Goal: Task Accomplishment & Management: Manage account settings

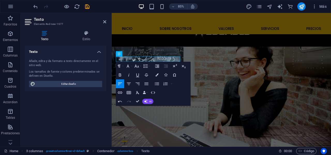
scroll to position [609, 0]
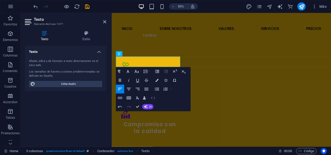
click at [153, 97] on icon "button" at bounding box center [152, 97] width 5 height 5
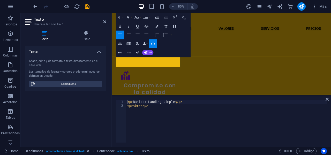
type textarea "<p><br></p>"
click at [154, 106] on div "< p > Básico: Landing simple </ p > < p > < br > </ p >" at bounding box center [226, 125] width 200 height 50
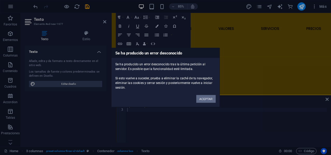
click at [205, 98] on button "ACEPTAR" at bounding box center [205, 99] width 19 height 8
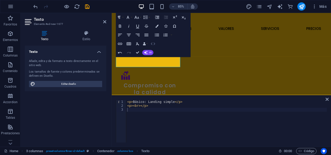
click at [151, 44] on icon "button" at bounding box center [152, 43] width 5 height 5
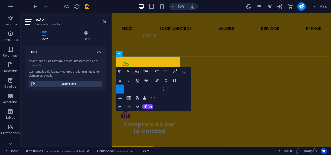
click at [155, 96] on icon "button" at bounding box center [152, 97] width 5 height 5
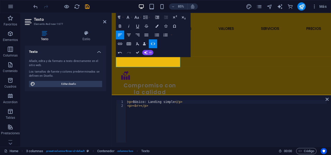
type textarea "<p><br></p>"
click at [148, 106] on div "< p > Básico: Landing simple </ p > < p > < br > </ p >" at bounding box center [226, 125] width 200 height 50
click at [133, 109] on div "< p > &nbsp; </ p > < p > < br > </ p >" at bounding box center [226, 125] width 200 height 50
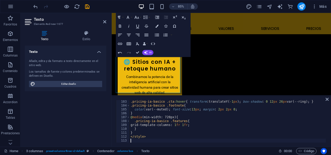
scroll to position [761, 0]
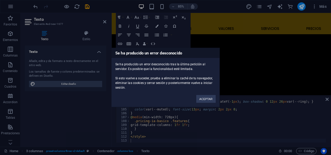
drag, startPoint x: 367, startPoint y: 57, endPoint x: 441, endPoint y: 71, distance: 75.5
click at [207, 96] on button "ACEPTAR" at bounding box center [205, 99] width 19 height 8
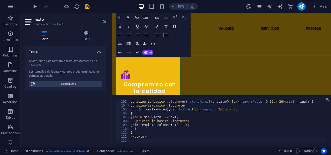
scroll to position [606, 0]
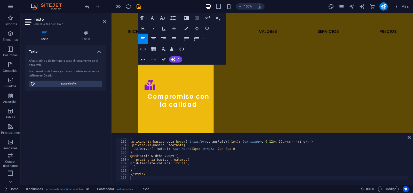
scroll to position [367, 0]
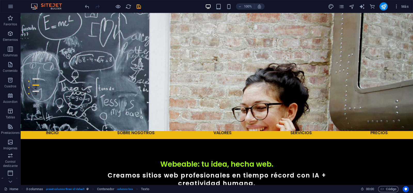
scroll to position [0, 0]
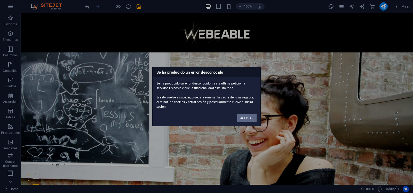
click at [248, 117] on button "ACEPTAR" at bounding box center [246, 118] width 19 height 8
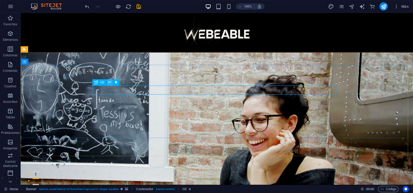
click at [109, 83] on icon at bounding box center [109, 82] width 3 height 5
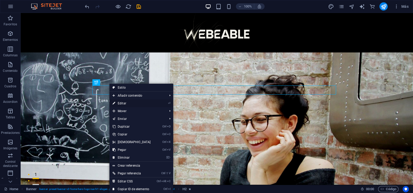
click at [133, 101] on link "⏎ Editar" at bounding box center [132, 103] width 44 height 8
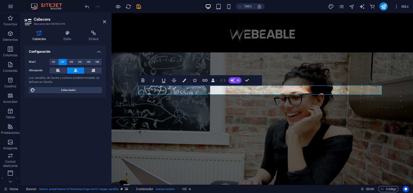
click at [220, 83] on button "HTML" at bounding box center [223, 80] width 10 height 10
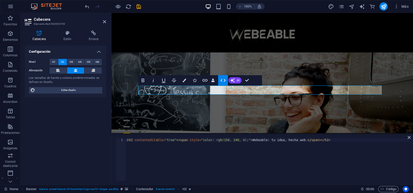
type textarea "<h2 contenteditable="true"><span style="color: rgb(156, 248, 4);">Webeable: tu …"
click at [128, 148] on div "< h2 contenteditable = "true" > < span style = "color: rgb(156, 248, 4);" > Web…" at bounding box center [267, 163] width 283 height 50
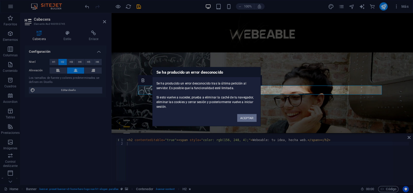
click at [245, 118] on button "ACEPTAR" at bounding box center [246, 118] width 19 height 8
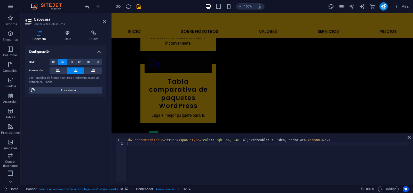
scroll to position [971, 0]
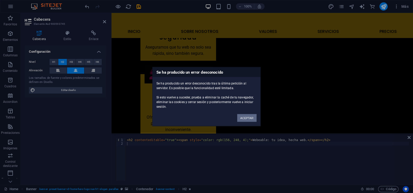
click at [248, 119] on button "ACEPTAR" at bounding box center [246, 118] width 19 height 8
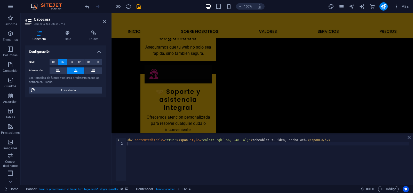
click at [330, 136] on icon at bounding box center [409, 137] width 3 height 4
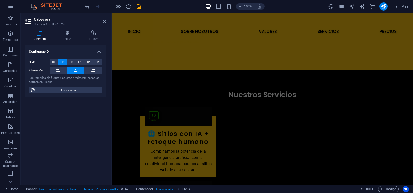
scroll to position [748, 0]
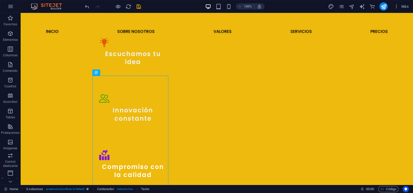
scroll to position [609, 0]
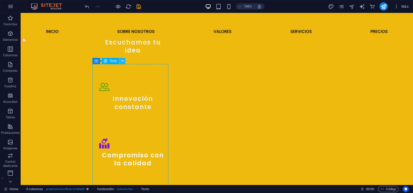
click at [123, 60] on icon at bounding box center [122, 60] width 3 height 5
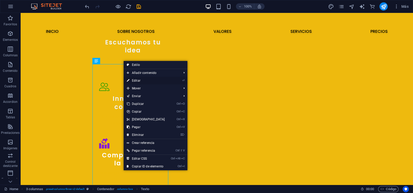
click at [139, 78] on link "⏎ Editar" at bounding box center [146, 81] width 44 height 8
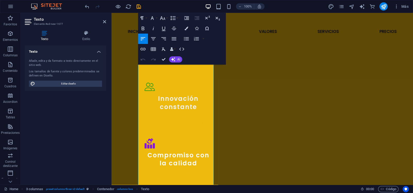
scroll to position [633, 0]
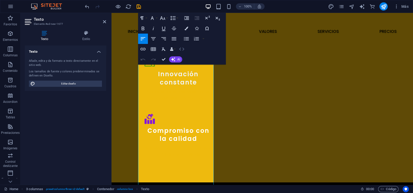
click at [181, 48] on icon "button" at bounding box center [182, 49] width 6 height 6
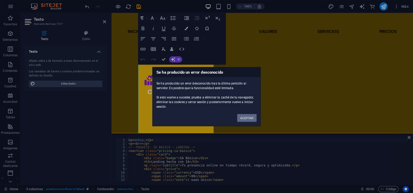
click at [252, 118] on button "ACEPTAR" at bounding box center [246, 118] width 19 height 8
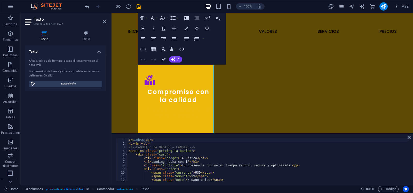
click at [330, 143] on div "1 2 3 4 5 6 7 8 9 10 11 12 13 < p > &nbsp; </ p > < p > < br > </ p > <!-- PAQU…" at bounding box center [263, 159] width 302 height 51
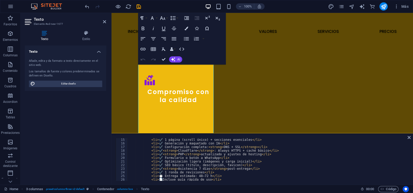
scroll to position [624, 0]
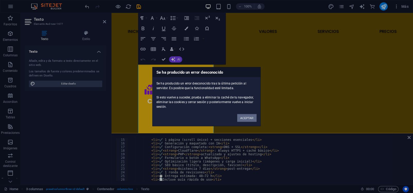
click at [249, 116] on button "ACEPTAR" at bounding box center [246, 118] width 19 height 8
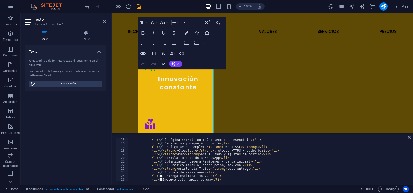
scroll to position [613, 0]
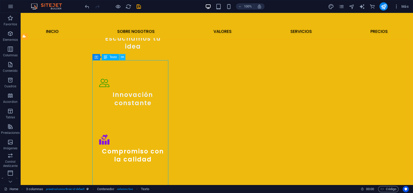
click at [123, 57] on icon at bounding box center [122, 57] width 3 height 5
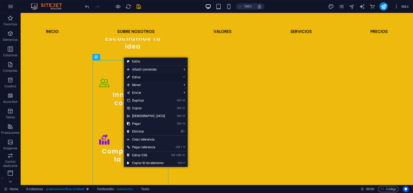
click at [141, 75] on link "⏎ Editar" at bounding box center [146, 77] width 44 height 8
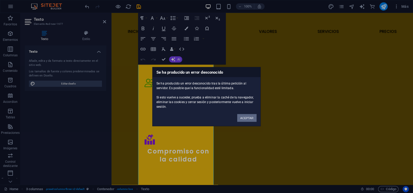
click at [253, 117] on button "ACEPTAR" at bounding box center [246, 118] width 19 height 8
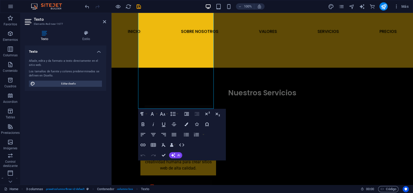
scroll to position [754, 0]
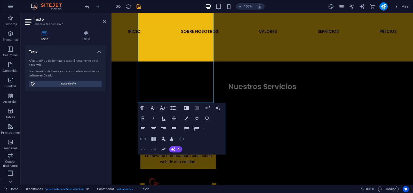
click at [183, 138] on icon "button" at bounding box center [181, 138] width 5 height 3
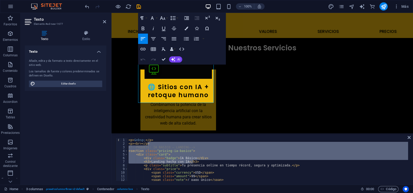
drag, startPoint x: 408, startPoint y: 145, endPoint x: 409, endPoint y: 159, distance: 14.7
click at [330, 154] on div at bounding box center [408, 159] width 2 height 42
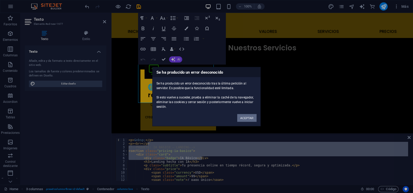
click at [251, 119] on button "ACEPTAR" at bounding box center [246, 118] width 19 height 8
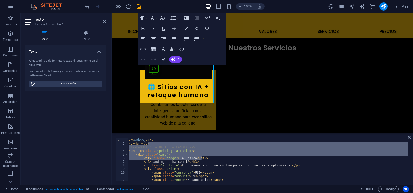
click at [330, 136] on div "1 2 3 4 5 6 7 8 9 10 11 12 13 < p > &nbsp; </ p > < p > < br > </ p > <!-- PAQU…" at bounding box center [263, 159] width 302 height 51
click at [90, 154] on div "Texto Añade, edita y da formato a texto directamente en el sitio web. Los tamañ…" at bounding box center [65, 112] width 81 height 135
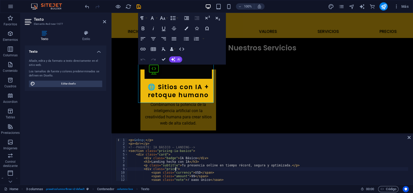
click at [330, 154] on div "< p > &nbsp; </ p > < p > < br > </ p > <!-- PAQUETE: IA BÁSICO – LANDING --> <…" at bounding box center [268, 163] width 281 height 50
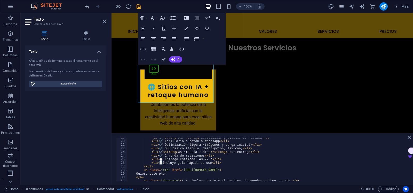
scroll to position [77, 0]
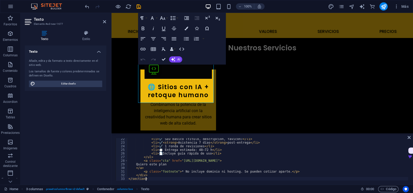
click at [147, 154] on div "< li > ✔️ SEO básico (título, descripción, favicon) </ li > < li > ✔️ < strong …" at bounding box center [268, 162] width 281 height 50
type textarea "</section>"
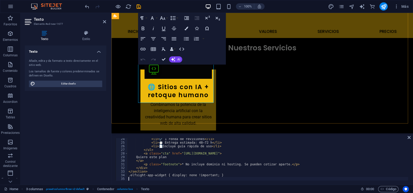
scroll to position [84, 0]
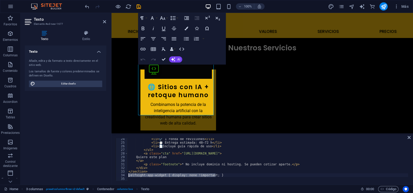
drag, startPoint x: 218, startPoint y: 175, endPoint x: 128, endPoint y: 175, distance: 90.4
click at [128, 154] on div "24 25 26 27 28 29 30 31 32 33 34 35 < li > ✔️ 1 ronda de revisiones </ li > < l…" at bounding box center [262, 159] width 293 height 42
type textarea ".elfsight-app-widget { display: none !important; }"
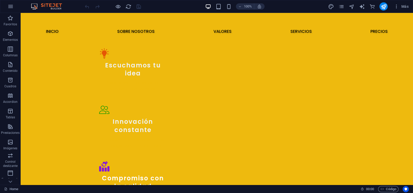
scroll to position [636, 0]
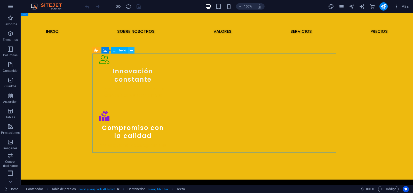
click at [130, 50] on icon at bounding box center [131, 50] width 3 height 5
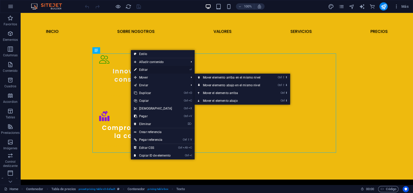
click at [164, 69] on link "⏎ Editar" at bounding box center [153, 70] width 44 height 8
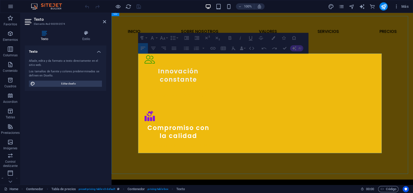
drag, startPoint x: 239, startPoint y: 146, endPoint x: 193, endPoint y: 142, distance: 46.6
drag, startPoint x: 223, startPoint y: 145, endPoint x: 140, endPoint y: 125, distance: 85.5
drag, startPoint x: 230, startPoint y: 148, endPoint x: 142, endPoint y: 140, distance: 88.2
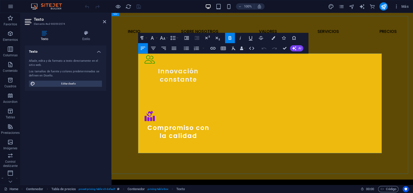
drag, startPoint x: 244, startPoint y: 148, endPoint x: 138, endPoint y: 138, distance: 106.9
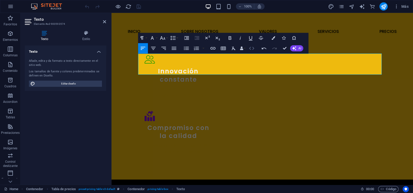
click at [253, 47] on icon "button" at bounding box center [251, 48] width 5 height 3
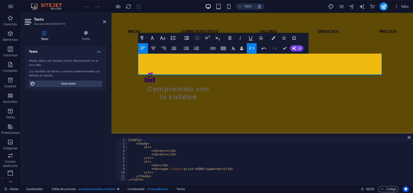
scroll to position [1, 0]
type textarea "</table>"
click at [150, 179] on div "< table > < tbody > < tr > < td > < br > </ td > < td > < br > </ td > </ tr > …" at bounding box center [268, 162] width 281 height 50
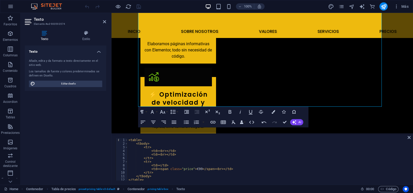
scroll to position [0, 0]
click at [89, 38] on h4 "Estilo" at bounding box center [86, 35] width 40 height 11
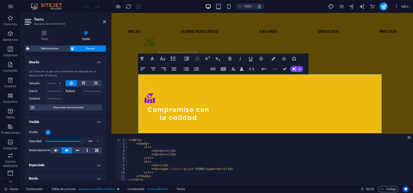
scroll to position [637, 0]
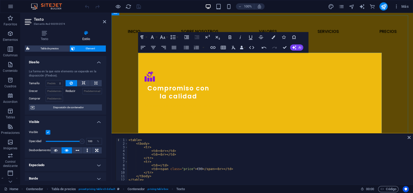
type textarea "<table style="margin-right: calc(0%); width: 100%;">"
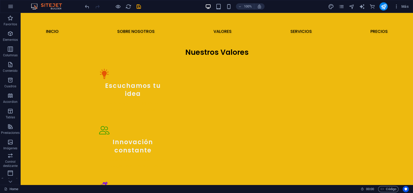
scroll to position [583, 0]
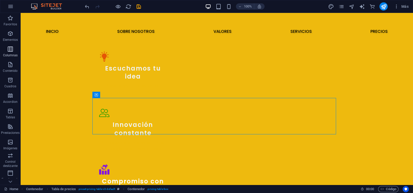
drag, startPoint x: 10, startPoint y: 48, endPoint x: 34, endPoint y: 102, distance: 58.3
click at [10, 48] on icon "button" at bounding box center [10, 49] width 6 height 6
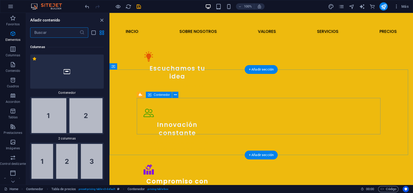
scroll to position [298, 0]
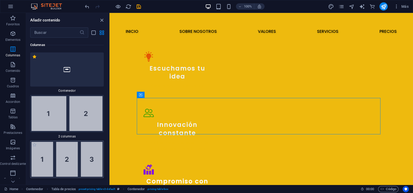
click at [62, 152] on img at bounding box center [67, 159] width 71 height 35
drag, startPoint x: 359, startPoint y: 130, endPoint x: 247, endPoint y: 117, distance: 112.4
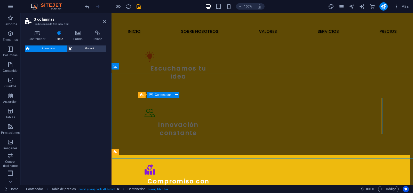
select select "rem"
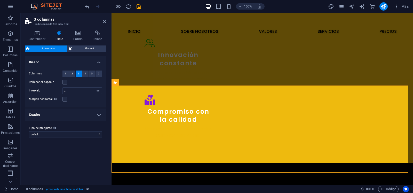
scroll to position [654, 0]
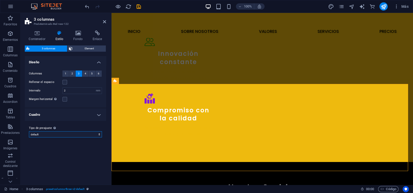
click at [101, 134] on select "default Añadir tipo de preajuste" at bounding box center [65, 134] width 73 height 6
click at [100, 115] on h4 "Cuadro" at bounding box center [65, 115] width 81 height 12
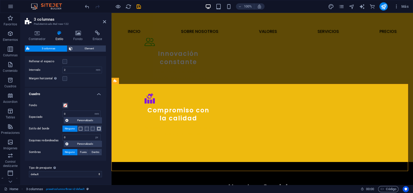
scroll to position [0, 0]
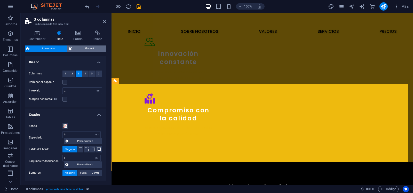
click at [92, 47] on span "Element" at bounding box center [89, 48] width 30 height 6
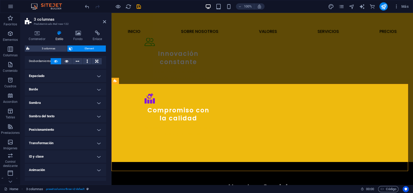
scroll to position [38, 0]
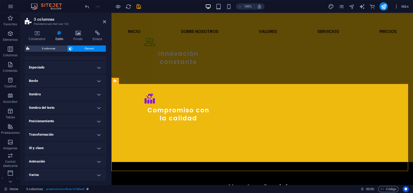
click at [99, 148] on h4 "ID y clase" at bounding box center [65, 148] width 81 height 12
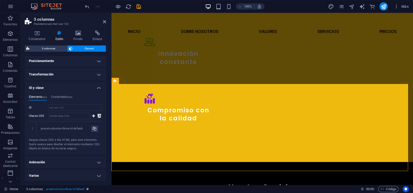
scroll to position [99, 0]
click at [94, 113] on icon at bounding box center [93, 115] width 3 height 6
paste input "<!-- ===================== PLANES WEBEABLE ===================== --> <section c…"
type input "<!-- ===================== PLANES WEBEABLE ===================== --> <section c…"
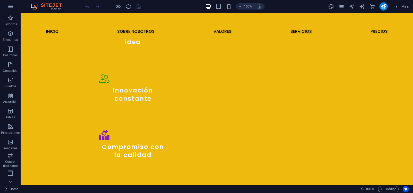
scroll to position [617, 0]
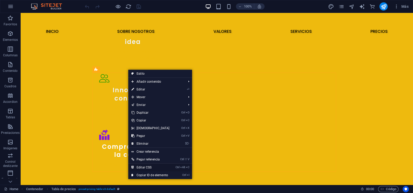
click at [151, 166] on link "Ctrl Alt C Editar CSS" at bounding box center [150, 168] width 44 height 8
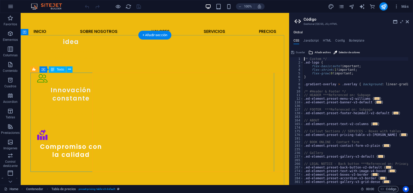
scroll to position [72, 0]
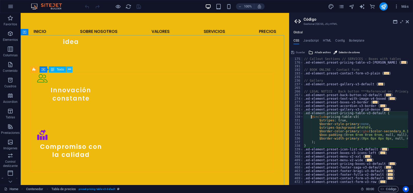
type textarea "@include pricing-table-v3("
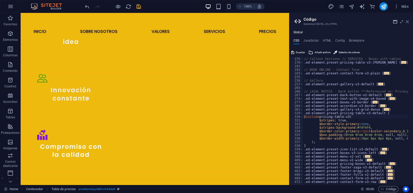
click at [409, 20] on icon at bounding box center [407, 22] width 3 height 4
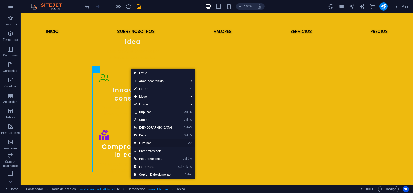
click at [144, 142] on link "⌦ Eliminar" at bounding box center [153, 143] width 44 height 8
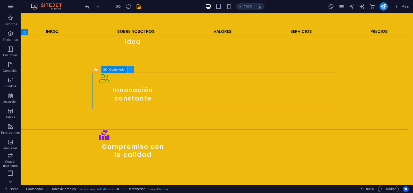
click at [0, 0] on icon at bounding box center [0, 0] width 0 height 0
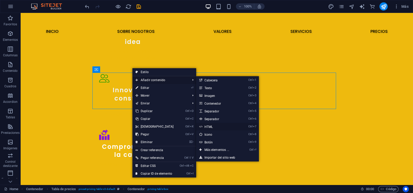
click at [209, 125] on link "Ctrl 7 HTML" at bounding box center [217, 127] width 43 height 8
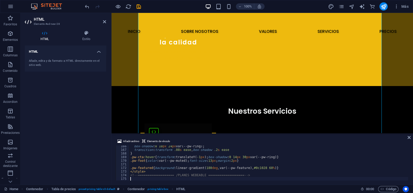
scroll to position [695, 0]
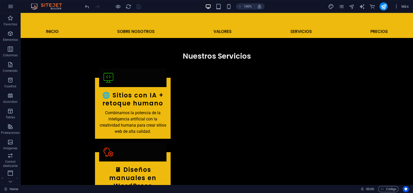
scroll to position [783, 0]
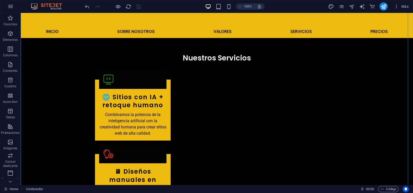
drag, startPoint x: 407, startPoint y: 118, endPoint x: 411, endPoint y: 122, distance: 5.3
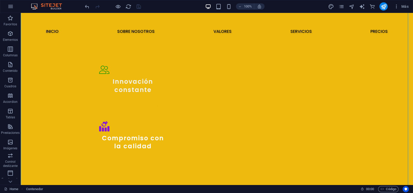
scroll to position [611, 0]
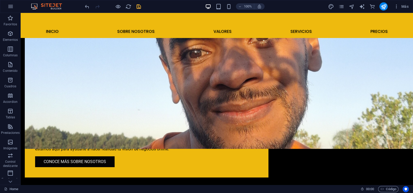
scroll to position [434, 0]
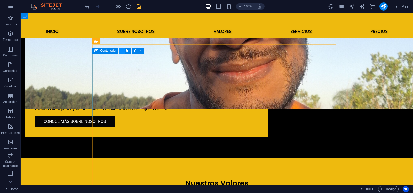
click at [120, 51] on button at bounding box center [122, 51] width 6 height 6
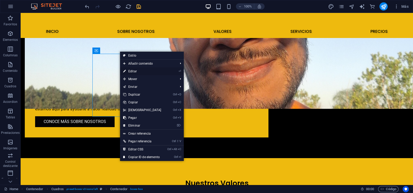
click at [133, 73] on link "⏎ Editar" at bounding box center [142, 71] width 44 height 8
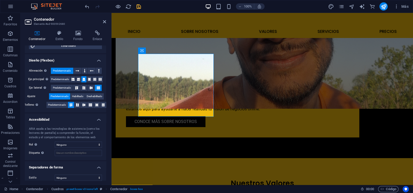
scroll to position [80, 0]
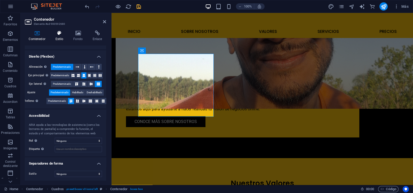
click at [58, 36] on h4 "Estilo" at bounding box center [60, 35] width 18 height 11
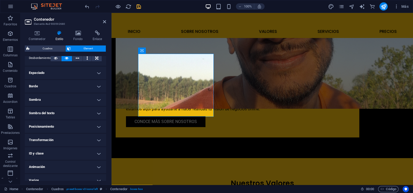
scroll to position [98, 0]
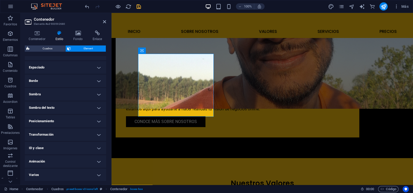
click at [102, 132] on h4 "Transformación" at bounding box center [65, 134] width 81 height 12
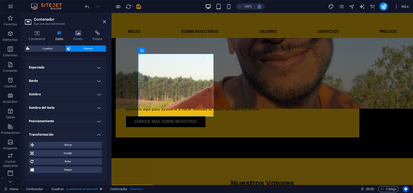
click at [93, 118] on h4 "Posicionamiento" at bounding box center [65, 121] width 81 height 12
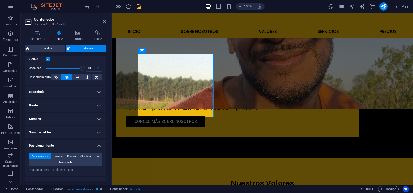
scroll to position [72, 0]
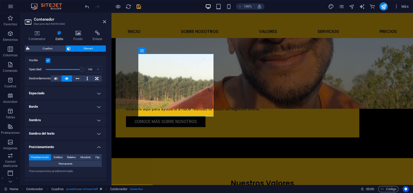
click at [98, 95] on h4 "Espaciado" at bounding box center [65, 93] width 81 height 12
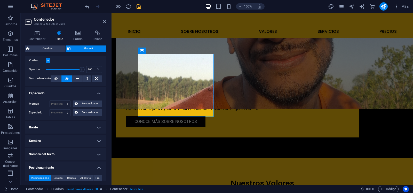
click at [97, 129] on h4 "Borde" at bounding box center [65, 127] width 81 height 12
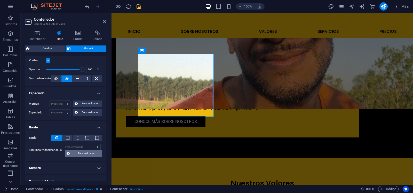
click at [69, 152] on icon at bounding box center [68, 153] width 3 height 6
click at [106, 120] on div "Diseño La forma en la que este elemento se expande en la disposición (Flexbox).…" at bounding box center [65, 118] width 81 height 125
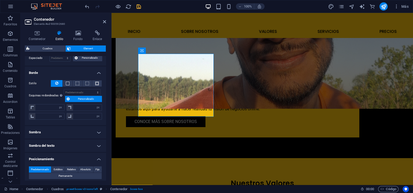
scroll to position [128, 0]
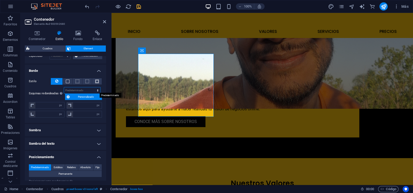
click at [78, 89] on select "Predeterminado px rem % vh vw Personalizado" at bounding box center [82, 90] width 36 height 6
select select "px"
click at [92, 87] on select "Predeterminado px rem % vh vw Personalizado" at bounding box center [82, 90] width 36 height 6
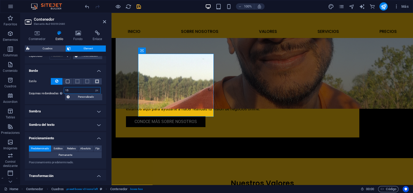
type input "15"
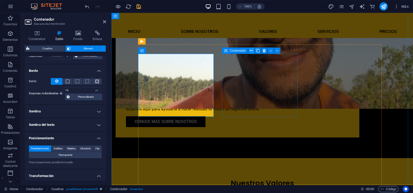
click at [252, 50] on icon at bounding box center [251, 50] width 3 height 5
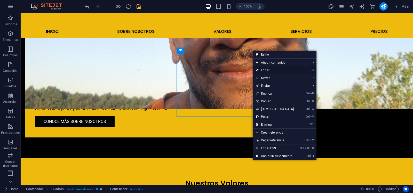
click at [265, 70] on link "⏎ Editar" at bounding box center [275, 70] width 44 height 8
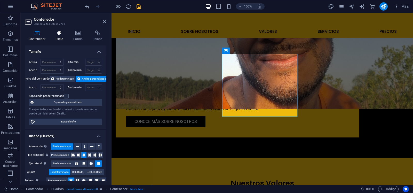
click at [67, 33] on icon at bounding box center [59, 32] width 16 height 5
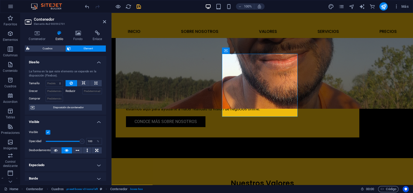
drag, startPoint x: 105, startPoint y: 95, endPoint x: 103, endPoint y: 103, distance: 8.5
click at [103, 103] on div "La forma en la que este elemento se expande en la disposición (Flexbox). Tamaño…" at bounding box center [65, 89] width 81 height 49
click at [89, 173] on h4 "Borde" at bounding box center [65, 178] width 81 height 12
drag, startPoint x: 105, startPoint y: 96, endPoint x: 106, endPoint y: 101, distance: 5.0
click at [106, 101] on div "Diseño La forma en la que este elemento se expande en la disposición (Flexbox).…" at bounding box center [65, 118] width 81 height 125
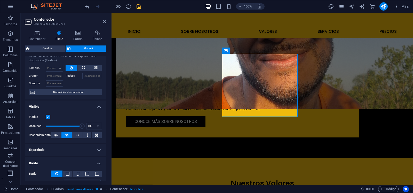
scroll to position [33, 0]
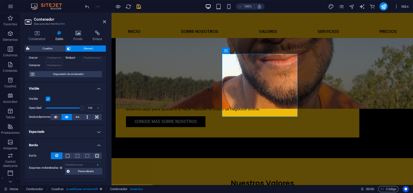
drag, startPoint x: 104, startPoint y: 118, endPoint x: 106, endPoint y: 119, distance: 2.9
click at [106, 119] on div "Diseño La forma en la que este elemento se expande en la disposición (Flexbox).…" at bounding box center [65, 118] width 81 height 125
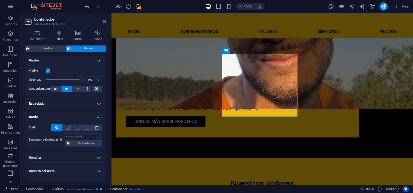
scroll to position [71, 0]
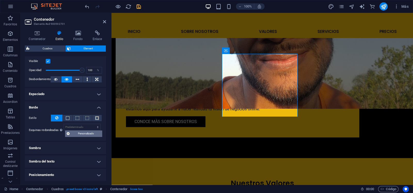
click at [89, 133] on span "Personalizado" at bounding box center [85, 133] width 29 height 6
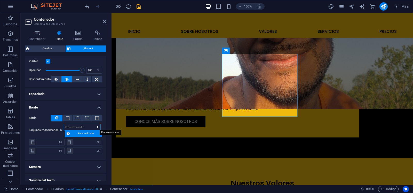
click at [76, 124] on select "Predeterminado px rem % vh vw Personalizado" at bounding box center [82, 127] width 36 height 6
select select "px"
click at [92, 124] on select "Predeterminado px rem % vh vw Personalizado" at bounding box center [82, 127] width 36 height 6
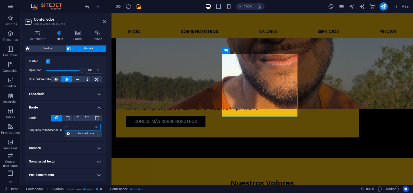
type input "15"
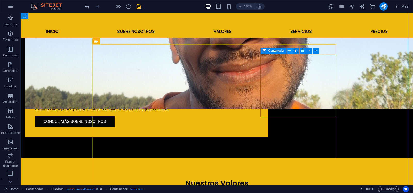
click at [289, 51] on icon at bounding box center [290, 50] width 3 height 5
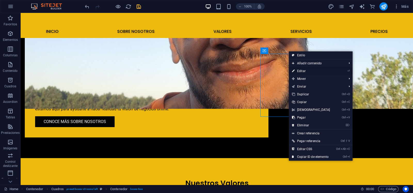
click at [297, 70] on link "⏎ Editar" at bounding box center [311, 71] width 44 height 8
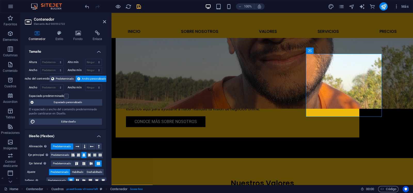
drag, startPoint x: 105, startPoint y: 110, endPoint x: 105, endPoint y: 117, distance: 6.5
click at [105, 117] on div "Altura Predeterminado px rem % vh vw Alto mín Ninguno px rem % vh vw Ancho Pred…" at bounding box center [65, 92] width 81 height 74
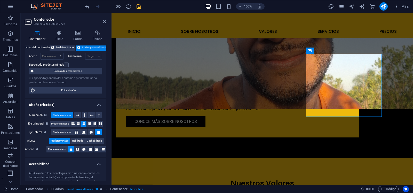
scroll to position [68, 0]
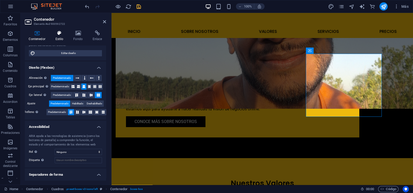
click at [54, 37] on h4 "Estilo" at bounding box center [60, 35] width 18 height 11
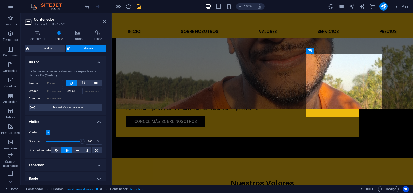
drag, startPoint x: 105, startPoint y: 67, endPoint x: 105, endPoint y: 87, distance: 19.4
click at [105, 87] on div "La forma en la que este elemento se expande en la disposición (Flexbox). Tamaño…" at bounding box center [65, 89] width 81 height 49
drag, startPoint x: 105, startPoint y: 87, endPoint x: 105, endPoint y: 114, distance: 27.4
click at [105, 114] on div "La forma en la que este elemento se expande en la disposición (Flexbox). Tamaño…" at bounding box center [65, 89] width 81 height 49
drag, startPoint x: 105, startPoint y: 114, endPoint x: 88, endPoint y: 177, distance: 65.3
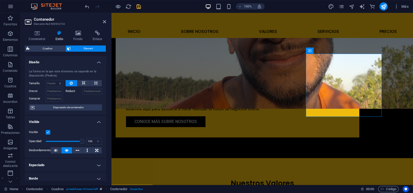
click at [88, 177] on ul "Diseño La forma en la que este elemento se expande en la disposición (Flexbox).…" at bounding box center [65, 167] width 81 height 223
click at [88, 177] on h4 "Borde" at bounding box center [65, 178] width 81 height 12
drag, startPoint x: 105, startPoint y: 113, endPoint x: 105, endPoint y: 110, distance: 4.0
click at [105, 110] on div "Diseño La forma en la que este elemento se expande en la disposición (Flexbox).…" at bounding box center [65, 118] width 81 height 125
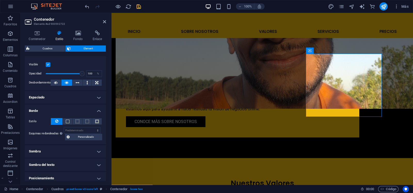
scroll to position [72, 0]
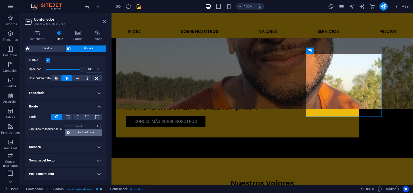
click at [89, 134] on span "Personalizado" at bounding box center [85, 132] width 29 height 6
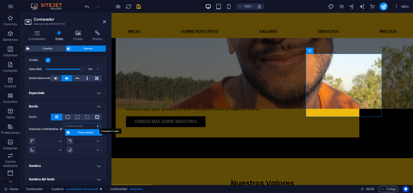
click at [87, 126] on select "Predeterminado px rem % vh vw Personalizado" at bounding box center [82, 126] width 36 height 6
select select "px"
click at [92, 123] on select "Predeterminado px rem % vh vw Personalizado" at bounding box center [82, 126] width 36 height 6
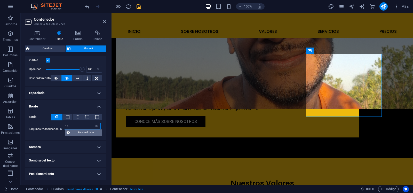
type input "15"
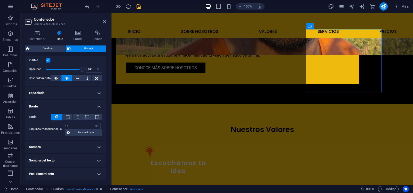
scroll to position [539, 0]
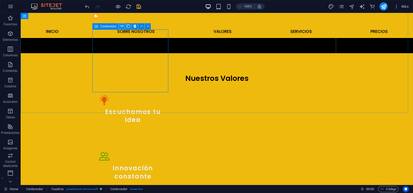
click at [121, 26] on icon at bounding box center [122, 26] width 3 height 5
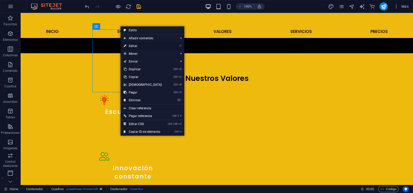
click at [130, 47] on link "⏎ Editar" at bounding box center [143, 46] width 44 height 8
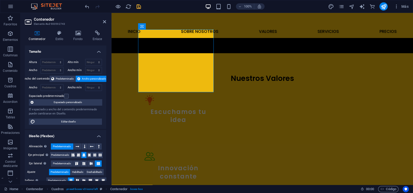
drag, startPoint x: 105, startPoint y: 113, endPoint x: 106, endPoint y: 123, distance: 10.1
click at [106, 123] on div "Tamaño Altura Predeterminado px rem % vh vw Alto mín Ninguno px rem % vh vw Anc…" at bounding box center [65, 112] width 81 height 135
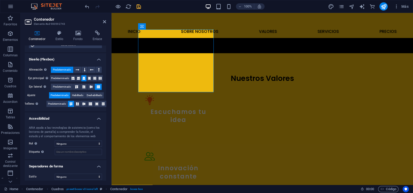
scroll to position [80, 0]
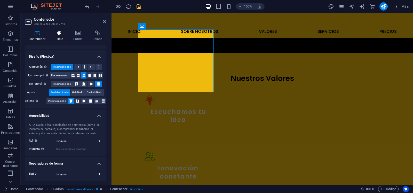
click at [59, 33] on icon at bounding box center [59, 32] width 16 height 5
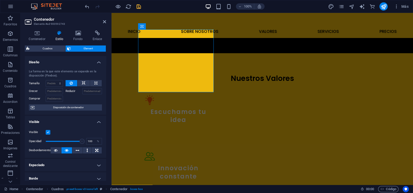
drag, startPoint x: 105, startPoint y: 91, endPoint x: 104, endPoint y: 108, distance: 17.1
click at [104, 108] on div "La forma en la que este elemento se expande en la disposición (Flexbox). Tamaño…" at bounding box center [65, 89] width 81 height 49
click at [94, 178] on h4 "Borde" at bounding box center [65, 178] width 81 height 12
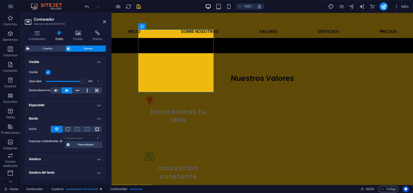
scroll to position [72, 0]
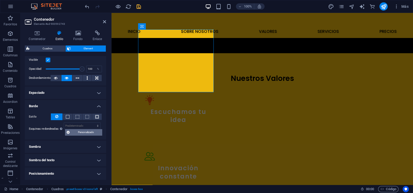
click at [87, 132] on span "Personalizado" at bounding box center [85, 132] width 29 height 6
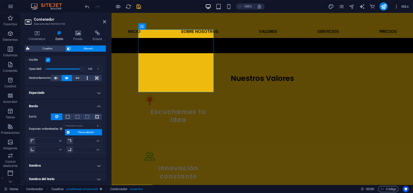
click at [84, 121] on div "Estilo - Ancho 1 automático px rem % vh vw Personalizado Personalizado 1 automá…" at bounding box center [65, 133] width 81 height 49
click at [84, 124] on select "Predeterminado px rem % vh vw Personalizado" at bounding box center [82, 126] width 36 height 6
select select "px"
click at [92, 123] on select "Predeterminado px rem % vh vw Personalizado" at bounding box center [82, 126] width 36 height 6
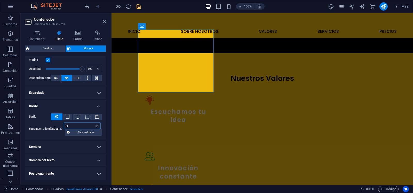
type input "15"
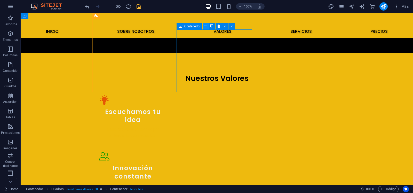
click at [204, 26] on button at bounding box center [206, 26] width 6 height 6
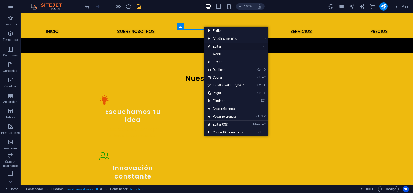
click at [217, 47] on link "⏎ Editar" at bounding box center [227, 47] width 44 height 8
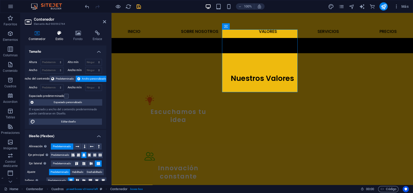
click at [59, 33] on icon at bounding box center [59, 32] width 16 height 5
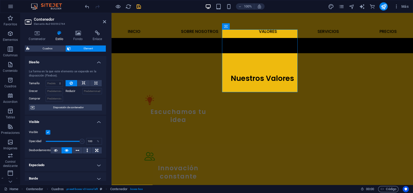
drag, startPoint x: 106, startPoint y: 77, endPoint x: 106, endPoint y: 91, distance: 14.0
click at [106, 91] on div "Contenedor Estilo Fondo Enlace Tamaño Altura Predeterminado px rem % vh vw Alto…" at bounding box center [66, 105] width 90 height 158
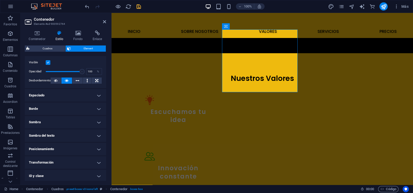
scroll to position [73, 0]
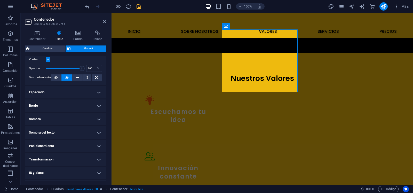
click at [97, 105] on h4 "Borde" at bounding box center [65, 105] width 81 height 12
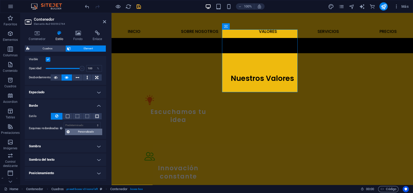
click at [87, 131] on span "Personalizado" at bounding box center [85, 132] width 29 height 6
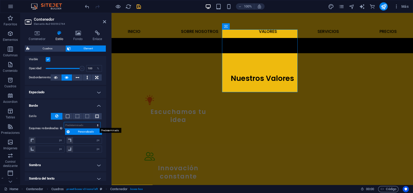
click at [76, 122] on select "Predeterminado px rem % vh vw Personalizado" at bounding box center [82, 125] width 36 height 6
select select "px"
click at [92, 122] on select "Predeterminado px rem % vh vw Personalizado" at bounding box center [82, 125] width 36 height 6
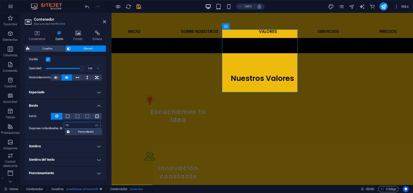
type input "15"
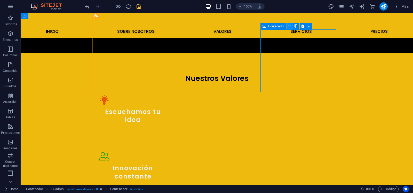
click at [289, 27] on icon at bounding box center [290, 26] width 3 height 5
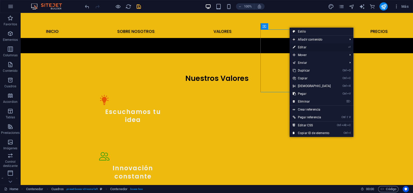
drag, startPoint x: 296, startPoint y: 48, endPoint x: 88, endPoint y: 58, distance: 207.7
click at [296, 48] on link "⏎ Editar" at bounding box center [312, 47] width 44 height 8
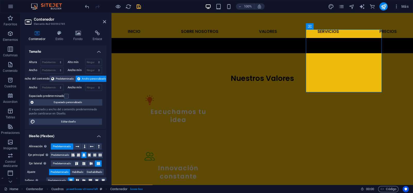
drag, startPoint x: 106, startPoint y: 97, endPoint x: 106, endPoint y: 112, distance: 15.0
click at [106, 114] on div "Contenedor Estilo Fondo Enlace Tamaño Altura Predeterminado px rem % vh vw Alto…" at bounding box center [66, 105] width 90 height 158
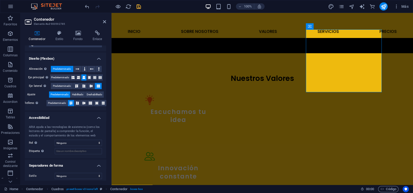
scroll to position [80, 0]
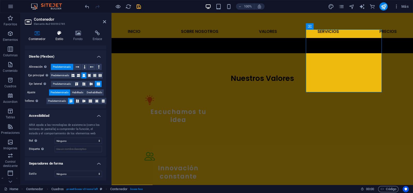
click at [60, 32] on icon at bounding box center [59, 32] width 16 height 5
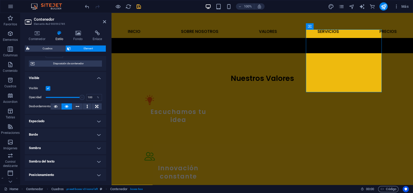
scroll to position [49, 0]
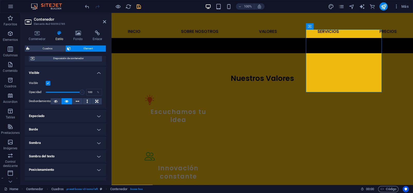
click at [101, 130] on h4 "Borde" at bounding box center [65, 129] width 81 height 12
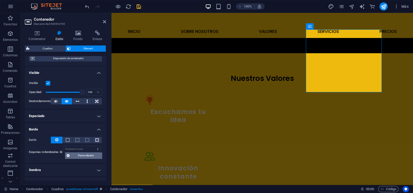
click at [89, 153] on span "Personalizado" at bounding box center [85, 155] width 29 height 6
click at [85, 146] on select "Predeterminado px rem % vh vw Personalizado" at bounding box center [82, 149] width 36 height 6
select select "px"
click at [92, 146] on select "Predeterminado px rem % vh vw Personalizado" at bounding box center [82, 149] width 36 height 6
type input "15"
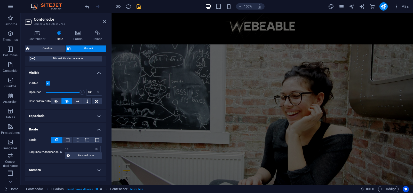
scroll to position [0, 0]
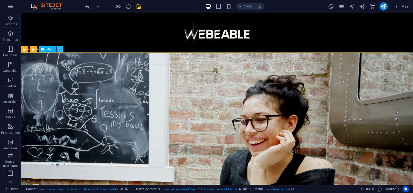
click at [60, 50] on icon at bounding box center [59, 49] width 3 height 5
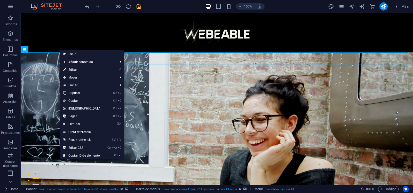
click at [85, 70] on link "⏎ Editar" at bounding box center [82, 70] width 44 height 8
select select
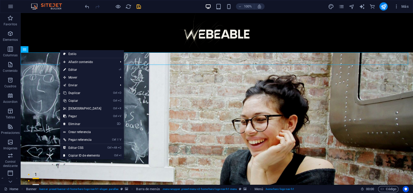
select select
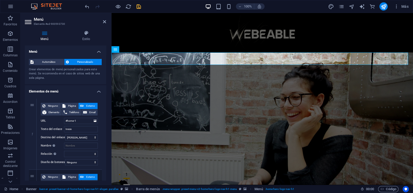
scroll to position [8, 0]
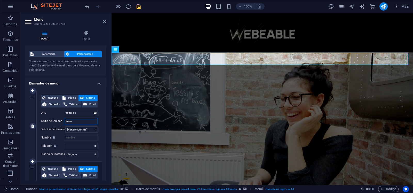
click at [82, 119] on input "Inicio" at bounding box center [81, 121] width 34 height 6
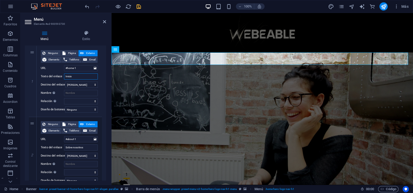
scroll to position [55, 0]
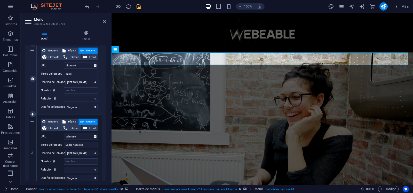
click at [94, 105] on select "Ninguno Predeterminado Principal Secundario" at bounding box center [81, 107] width 33 height 6
drag, startPoint x: 105, startPoint y: 83, endPoint x: 105, endPoint y: 93, distance: 9.3
drag, startPoint x: 105, startPoint y: 92, endPoint x: 105, endPoint y: 97, distance: 4.9
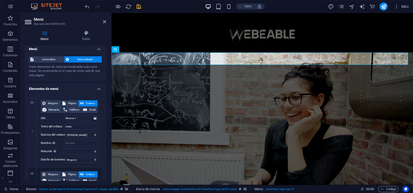
scroll to position [0, 0]
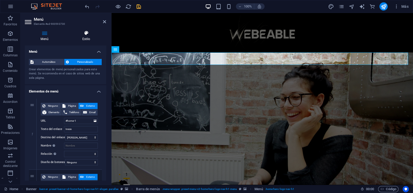
click at [86, 36] on h4 "Estilo" at bounding box center [86, 35] width 40 height 11
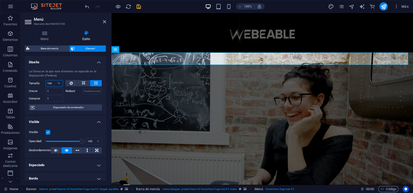
click at [53, 84] on input "100" at bounding box center [54, 83] width 17 height 6
type input "100"
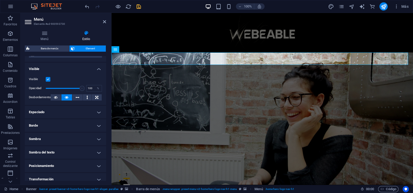
scroll to position [55, 0]
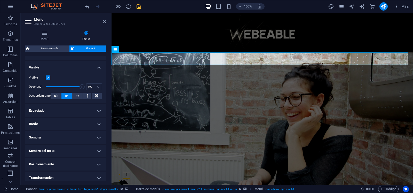
click at [99, 109] on h4 "Espaciado" at bounding box center [65, 110] width 81 height 12
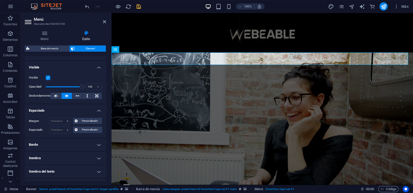
click at [98, 144] on h4 "Borde" at bounding box center [65, 144] width 81 height 12
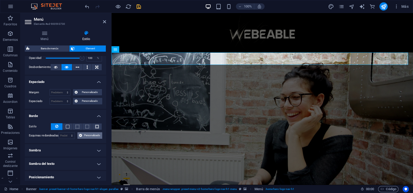
scroll to position [84, 0]
click at [93, 134] on span "Personalizado" at bounding box center [92, 135] width 17 height 6
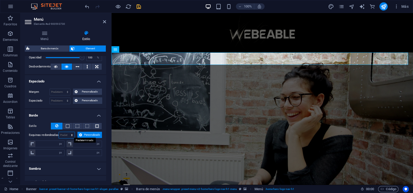
click at [65, 134] on select "Predeterminado px rem % vh vw Personalizado" at bounding box center [67, 135] width 16 height 6
select select "px"
click at [67, 132] on select "Predeterminado px rem % vh vw Personalizado" at bounding box center [67, 135] width 16 height 6
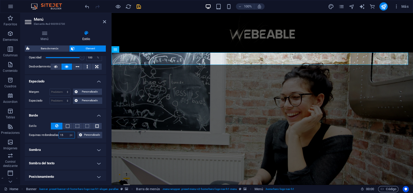
type input "15"
drag, startPoint x: 106, startPoint y: 123, endPoint x: 107, endPoint y: 127, distance: 4.5
click at [106, 127] on div "Menú Estilo Menú Automático Personalizado Crear elementos de menú personalizado…" at bounding box center [66, 105] width 90 height 158
drag, startPoint x: 106, startPoint y: 121, endPoint x: 106, endPoint y: 128, distance: 6.5
click at [106, 128] on div "Menú Estilo Menú Automático Personalizado Crear elementos de menú personalizado…" at bounding box center [66, 105] width 90 height 158
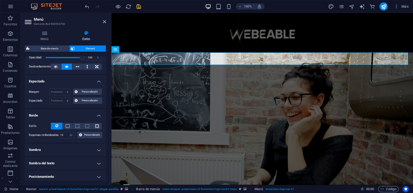
click at [97, 147] on h4 "Sombra" at bounding box center [65, 150] width 81 height 12
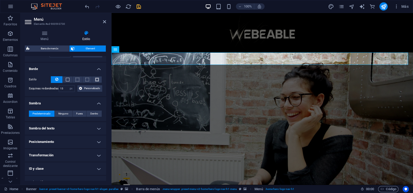
scroll to position [133, 0]
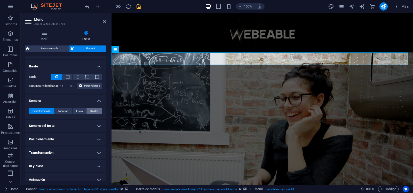
click at [91, 109] on span "Dentro" at bounding box center [94, 111] width 8 height 6
type input "2"
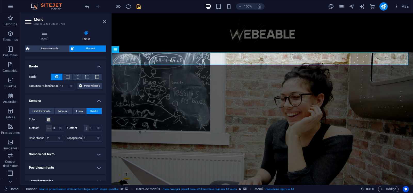
drag, startPoint x: 105, startPoint y: 136, endPoint x: 106, endPoint y: 140, distance: 4.0
click at [107, 145] on div "Menú Estilo Menú Automático Personalizado Crear elementos de menú personalizado…" at bounding box center [66, 105] width 90 height 158
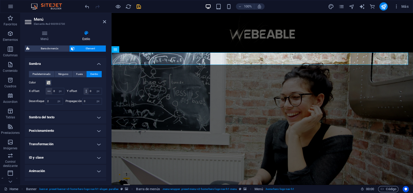
scroll to position [174, 0]
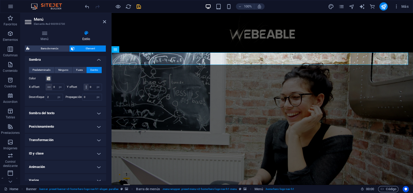
click at [98, 118] on h4 "Sombra del texto" at bounding box center [65, 113] width 81 height 12
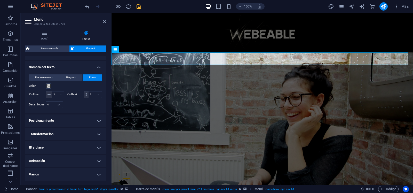
scroll to position [232, 0]
click at [97, 132] on h4 "Transformación" at bounding box center [65, 134] width 81 height 12
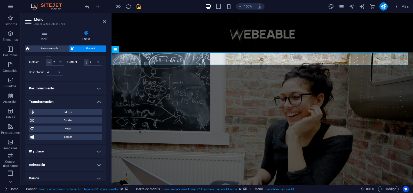
scroll to position [268, 0]
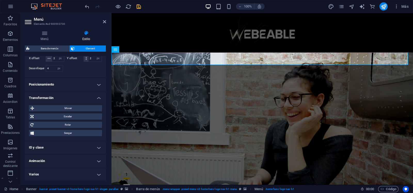
click at [100, 144] on h4 "ID y clase" at bounding box center [65, 147] width 81 height 12
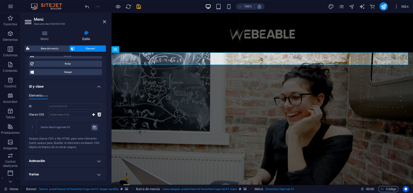
scroll to position [329, 0]
click at [100, 162] on h4 "Animación" at bounding box center [65, 161] width 81 height 12
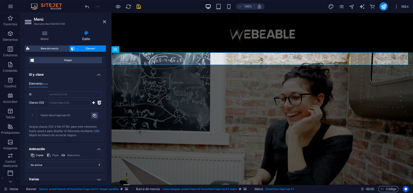
scroll to position [345, 0]
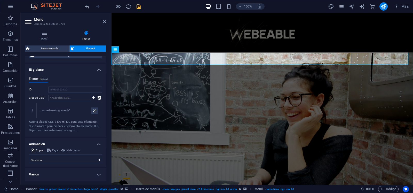
click at [98, 172] on h4 "Varios" at bounding box center [65, 174] width 81 height 12
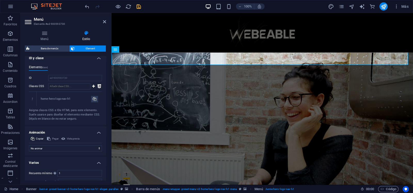
scroll to position [377, 0]
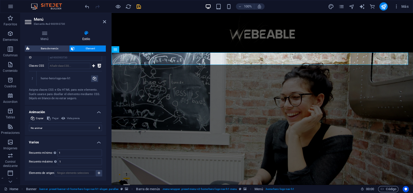
drag, startPoint x: 106, startPoint y: 165, endPoint x: 106, endPoint y: 160, distance: 4.9
click at [106, 160] on div "Menú Estilo Menú Automático Personalizado Crear elementos de menú personalizado…" at bounding box center [66, 105] width 90 height 158
click at [98, 127] on select "No animar Mostrar / Ocultar Subir/bajar Acercar/alejar Deslizar de izquierda a …" at bounding box center [65, 128] width 73 height 6
select select "slide"
click at [29, 131] on select "No animar Mostrar / Ocultar Subir/bajar Acercar/alejar Deslizar de izquierda a …" at bounding box center [65, 128] width 73 height 6
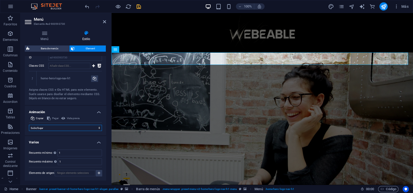
select select "scroll"
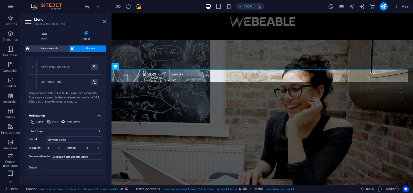
scroll to position [0, 0]
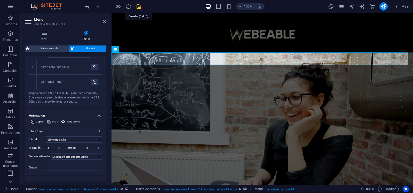
drag, startPoint x: 137, startPoint y: 7, endPoint x: 172, endPoint y: 28, distance: 40.5
click at [137, 7] on icon "save" at bounding box center [139, 7] width 6 height 6
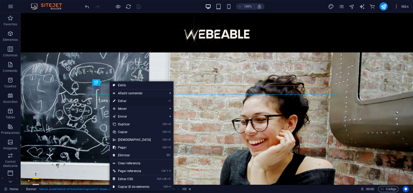
click at [135, 101] on link "⏎ Editar" at bounding box center [132, 101] width 44 height 8
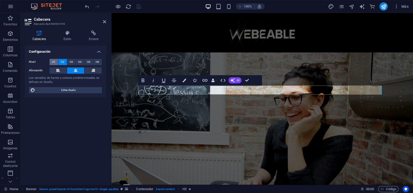
click at [55, 60] on span "H1" at bounding box center [53, 62] width 3 height 6
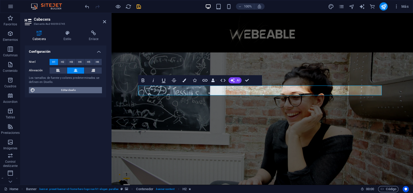
click at [96, 90] on span "Editar diseño" at bounding box center [69, 90] width 64 height 6
select select "px"
select select "400"
select select "px"
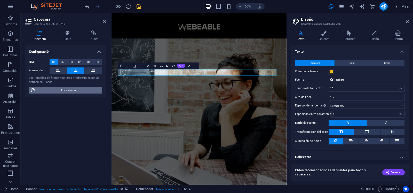
click at [61, 87] on span "Editar diseño" at bounding box center [69, 90] width 64 height 6
click at [64, 36] on h4 "Estilo" at bounding box center [69, 35] width 26 height 11
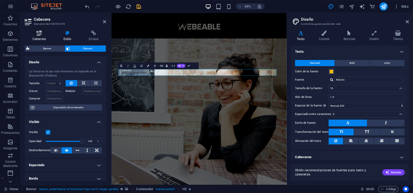
click at [51, 37] on h4 "Cabecera" at bounding box center [40, 35] width 31 height 11
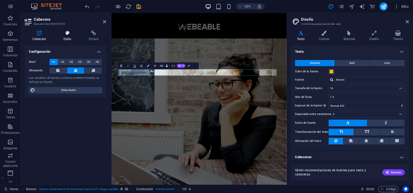
click at [68, 35] on icon at bounding box center [68, 32] width 24 height 5
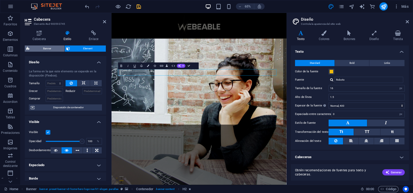
click at [56, 48] on span "Banner" at bounding box center [47, 48] width 32 height 6
select select "rem"
select select "px"
select select "preset-banner-v3-home-hero-logo-nav-h1-slogan"
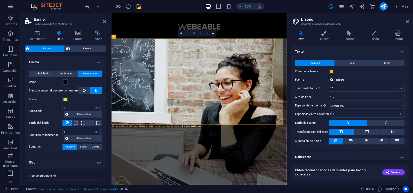
drag, startPoint x: 105, startPoint y: 74, endPoint x: 105, endPoint y: 81, distance: 7.2
click at [105, 81] on div "Deshabilitado Sin formato Encuadrado Color Efecto al pasar el puntero por encim…" at bounding box center [65, 110] width 83 height 90
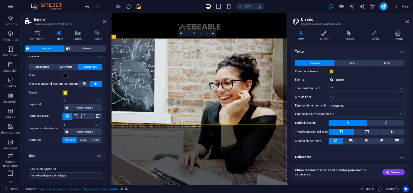
scroll to position [8, 0]
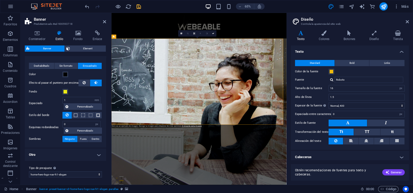
click at [98, 152] on h4 "Otro" at bounding box center [65, 155] width 81 height 12
drag, startPoint x: 106, startPoint y: 133, endPoint x: 106, endPoint y: 144, distance: 11.4
click at [106, 146] on div "Contenedor Estilo Fondo Enlace Tamaño Altura Predeterminado px rem % vh vw Alto…" at bounding box center [66, 105] width 90 height 158
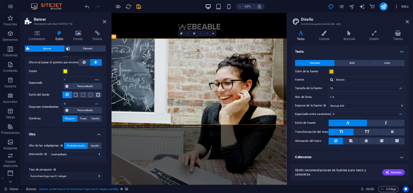
scroll to position [30, 0]
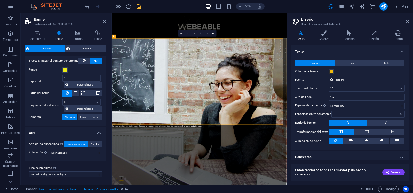
click at [99, 152] on select "Deshabilitado Acercar y alejar Deslizar: de izquierda a derecha Deslizar: de ar…" at bounding box center [76, 153] width 52 height 6
click at [78, 129] on h4 "Otro" at bounding box center [65, 131] width 81 height 9
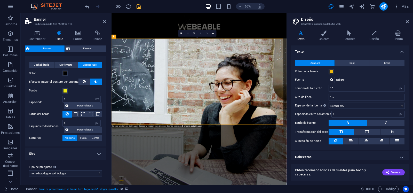
scroll to position [8, 0]
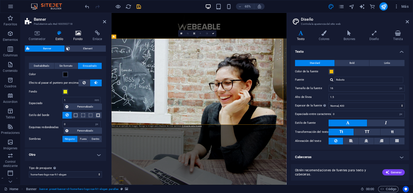
click at [75, 36] on h4 "Fondo" at bounding box center [78, 35] width 19 height 11
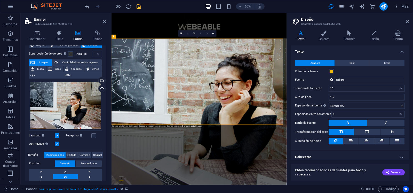
scroll to position [17, 0]
click at [105, 128] on div "Ninguno Color / Degradado Elemento Estirar fondo a ancho completo Superposición…" at bounding box center [65, 136] width 81 height 196
click at [105, 130] on div "Fondo Ninguno Color / Degradado Elemento Estirar fondo a ancho completo Superpo…" at bounding box center [65, 112] width 81 height 135
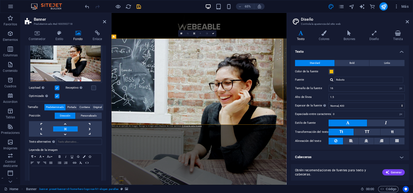
scroll to position [69, 0]
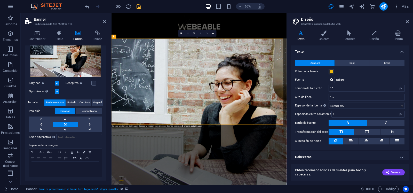
drag, startPoint x: 105, startPoint y: 104, endPoint x: 105, endPoint y: 99, distance: 5.7
click at [105, 99] on div "Ninguno Color / Degradado Elemento Estirar fondo a ancho completo Superposición…" at bounding box center [65, 84] width 81 height 196
drag, startPoint x: 105, startPoint y: 99, endPoint x: 106, endPoint y: 87, distance: 11.9
click at [106, 87] on div "Fondo Ninguno Color / Degradado Elemento Estirar fondo a ancho completo Superpo…" at bounding box center [65, 112] width 81 height 135
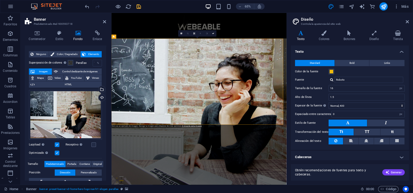
scroll to position [0, 0]
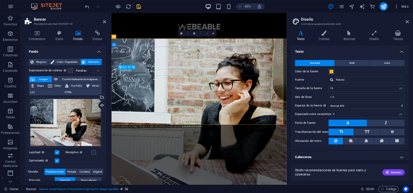
click at [59, 38] on h4 "Estilo" at bounding box center [60, 35] width 18 height 11
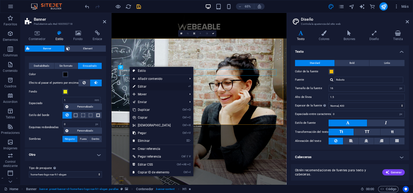
click at [144, 88] on link "⏎ Editar" at bounding box center [152, 87] width 44 height 8
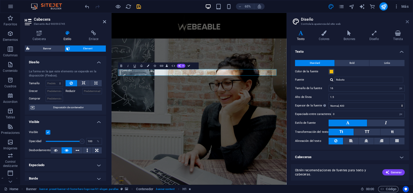
click at [407, 20] on icon at bounding box center [407, 22] width 3 height 4
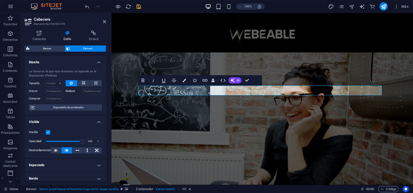
drag, startPoint x: 105, startPoint y: 81, endPoint x: 106, endPoint y: 89, distance: 7.6
click at [106, 89] on div "Diseño La forma en la que este elemento se expande en la disposición (Flexbox).…" at bounding box center [65, 118] width 81 height 125
drag, startPoint x: 106, startPoint y: 88, endPoint x: 106, endPoint y: 102, distance: 13.7
click at [106, 102] on div "Diseño La forma en la que este elemento se expande en la disposición (Flexbox).…" at bounding box center [65, 118] width 81 height 125
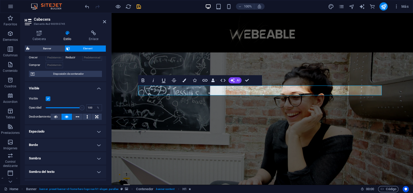
scroll to position [34, 0]
click at [101, 129] on h4 "Espaciado" at bounding box center [65, 131] width 81 height 12
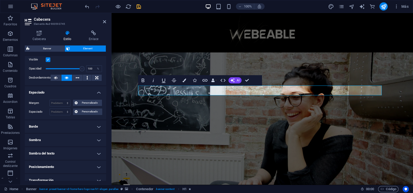
scroll to position [74, 0]
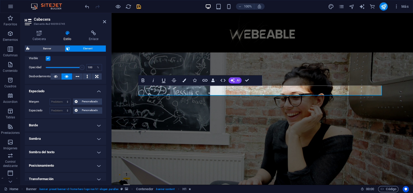
click at [96, 123] on h4 "Borde" at bounding box center [65, 125] width 81 height 12
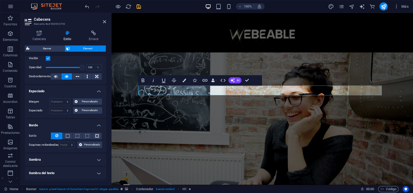
drag, startPoint x: 104, startPoint y: 129, endPoint x: 104, endPoint y: 138, distance: 9.0
click at [104, 138] on div "Estilo - Ancho 1 automático px rem % vh vw Personalizado Personalizado 1 automá…" at bounding box center [65, 140] width 81 height 24
drag, startPoint x: 105, startPoint y: 139, endPoint x: 106, endPoint y: 148, distance: 9.6
click at [106, 148] on div "Diseño La forma en la que este elemento se expande en la disposición (Flexbox).…" at bounding box center [65, 118] width 81 height 125
click at [101, 155] on h4 "Sombra" at bounding box center [65, 159] width 81 height 12
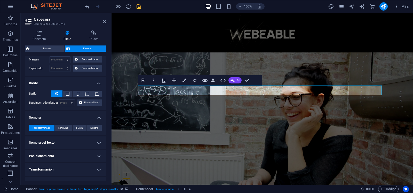
scroll to position [117, 0]
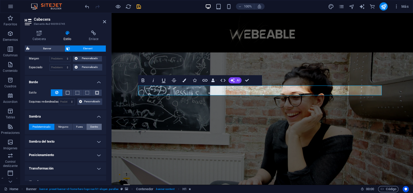
click at [92, 127] on span "Dentro" at bounding box center [94, 127] width 8 height 6
type input "2"
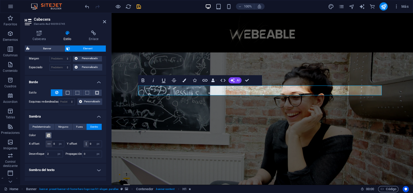
click at [48, 134] on span at bounding box center [49, 135] width 4 height 4
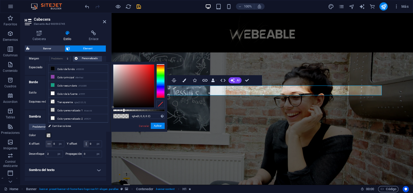
type input "rgba(229, 217, 217, 0.2)"
click at [115, 69] on div at bounding box center [133, 86] width 41 height 43
click at [159, 124] on button "Aplicar" at bounding box center [158, 126] width 14 height 6
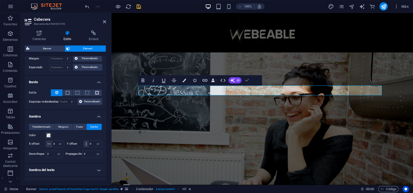
drag, startPoint x: 245, startPoint y: 82, endPoint x: 218, endPoint y: 72, distance: 29.2
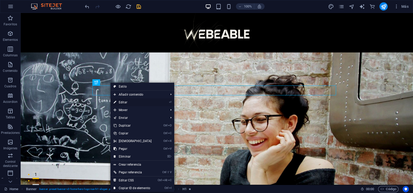
click at [132, 104] on link "⏎ Editar" at bounding box center [133, 102] width 44 height 8
select select "px"
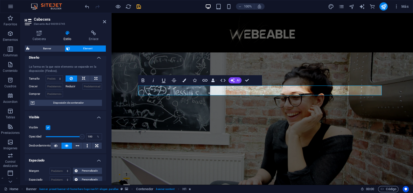
scroll to position [0, 0]
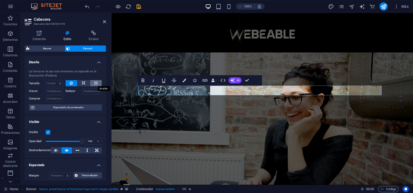
click at [96, 83] on icon at bounding box center [96, 83] width 3 height 6
type input "100"
select select "%"
click at [54, 82] on input "100" at bounding box center [54, 83] width 17 height 6
type input "135"
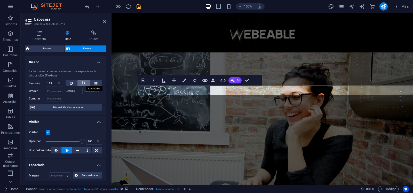
click at [81, 84] on button at bounding box center [84, 83] width 12 height 6
select select "DISABLED_OPTION_VALUE"
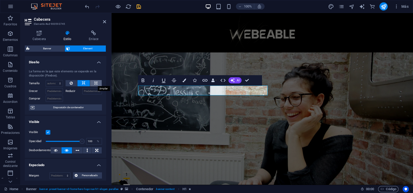
click at [95, 83] on icon at bounding box center [96, 83] width 3 height 6
type input "100"
select select "%"
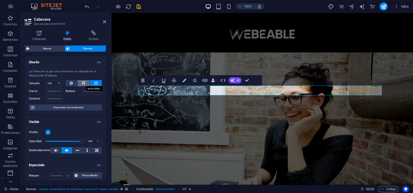
click at [83, 82] on icon at bounding box center [84, 83] width 4 height 6
select select "DISABLED_OPTION_VALUE"
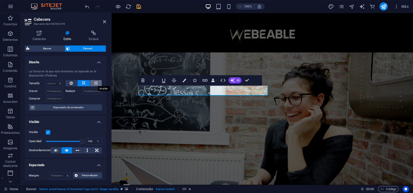
click at [95, 81] on icon at bounding box center [96, 83] width 3 height 6
type input "100"
select select "%"
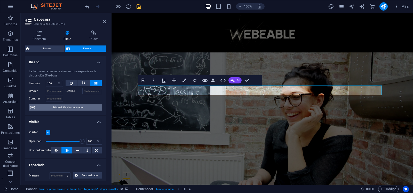
click at [86, 107] on span "Disposición de contenedor" at bounding box center [68, 107] width 64 height 6
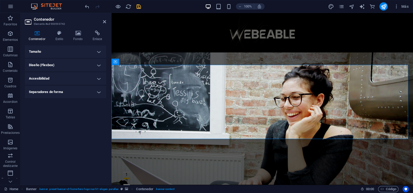
click at [100, 51] on h4 "Tamaño" at bounding box center [65, 51] width 81 height 12
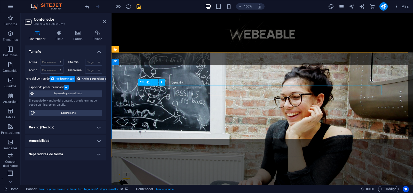
click at [64, 33] on icon at bounding box center [59, 32] width 16 height 5
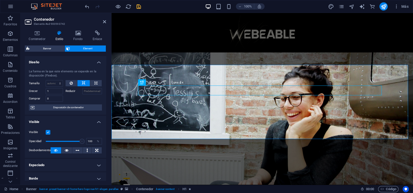
drag, startPoint x: 105, startPoint y: 83, endPoint x: 109, endPoint y: 101, distance: 18.0
click at [110, 103] on div "Contenedor Estilo Fondo Enlace Tamaño Altura Predeterminado px rem % vh vw Alto…" at bounding box center [66, 105] width 90 height 158
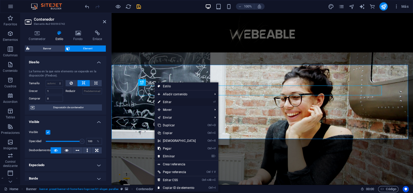
click at [203, 102] on li "⏎ Editar" at bounding box center [187, 102] width 64 height 8
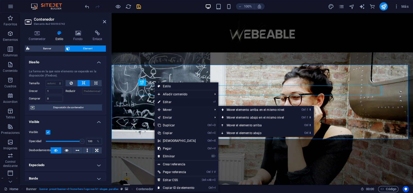
click at [184, 104] on link "⏎ Editar" at bounding box center [177, 102] width 44 height 8
select select "%"
select select "px"
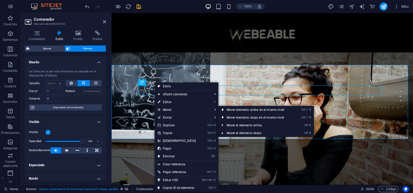
select select "px"
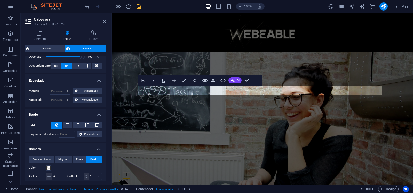
scroll to position [86, 0]
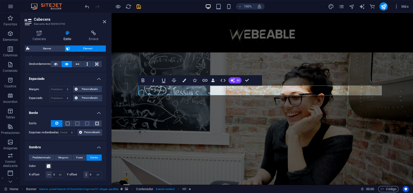
drag, startPoint x: 105, startPoint y: 98, endPoint x: 105, endPoint y: 109, distance: 10.3
click at [105, 109] on ul "Diseño La forma en la que este elemento se expande en la disposición (Flexbox).…" at bounding box center [65, 122] width 81 height 304
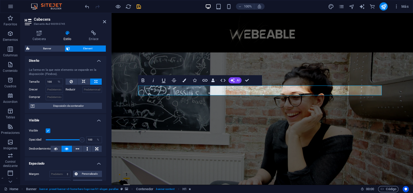
scroll to position [0, 0]
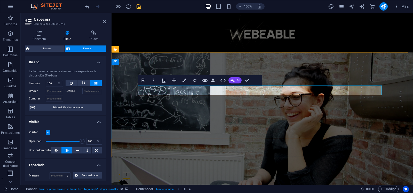
click at [223, 81] on icon "button" at bounding box center [223, 80] width 6 height 6
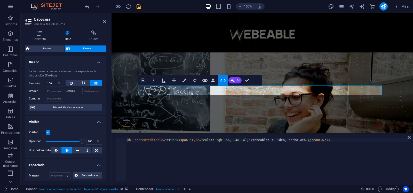
type textarea "<h1 contenteditable="true"><span style="color: rgb(156, 248, 4);">Webeable: tu …"
click at [165, 155] on div "< h1 contenteditable = "true" > < span style = "color: rgb(156, 248, 4);" > Web…" at bounding box center [267, 163] width 283 height 50
click at [56, 90] on input "Crecer" at bounding box center [54, 91] width 17 height 6
type input "15"
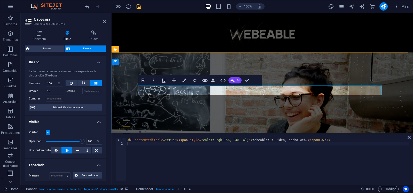
drag, startPoint x: 218, startPoint y: 92, endPoint x: 202, endPoint y: 93, distance: 16.0
click at [58, 98] on input "Comprar" at bounding box center [54, 99] width 17 height 6
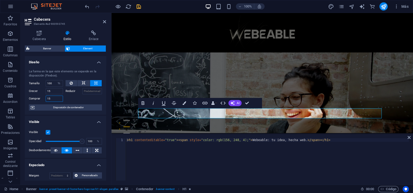
type input "1"
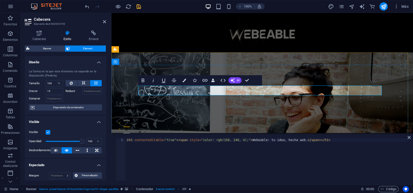
click at [235, 83] on button "AI" at bounding box center [235, 80] width 13 height 6
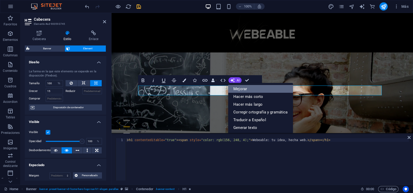
click at [237, 90] on link "Mejorar" at bounding box center [260, 89] width 65 height 8
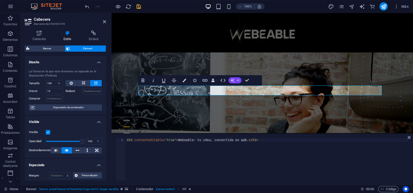
click at [235, 80] on button "AI" at bounding box center [235, 80] width 13 height 6
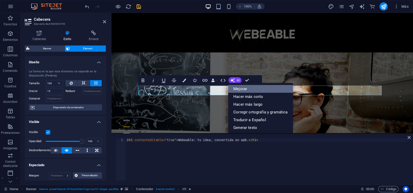
click at [242, 89] on link "Mejorar" at bounding box center [260, 89] width 65 height 8
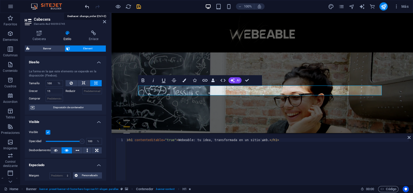
click at [87, 5] on icon "undo" at bounding box center [87, 7] width 6 height 6
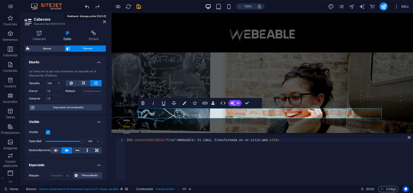
click at [87, 5] on icon "undo" at bounding box center [87, 7] width 6 height 6
type input "1"
click at [87, 5] on icon "undo" at bounding box center [87, 7] width 6 height 6
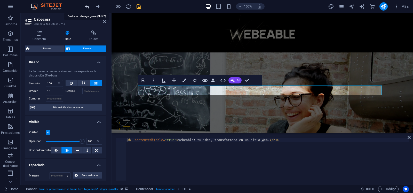
click at [87, 5] on icon "undo" at bounding box center [87, 7] width 6 height 6
drag, startPoint x: 316, startPoint y: 92, endPoint x: 305, endPoint y: 91, distance: 10.7
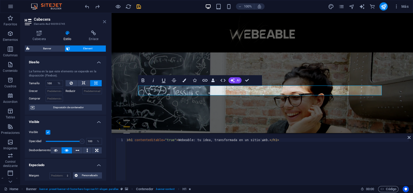
click at [105, 21] on icon at bounding box center [104, 22] width 3 height 4
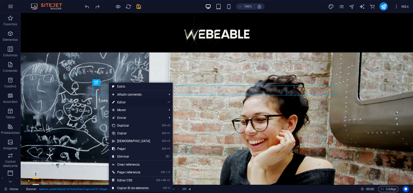
click at [125, 101] on link "⏎ Editar" at bounding box center [131, 102] width 44 height 8
select select "%"
select select "px"
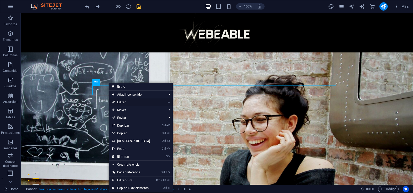
select select "px"
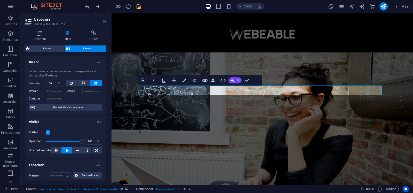
click at [105, 20] on icon at bounding box center [104, 22] width 3 height 4
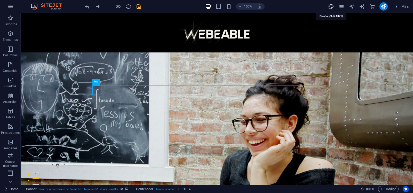
click at [333, 5] on icon "design" at bounding box center [331, 7] width 6 height 6
select select "px"
select select "400"
select select "px"
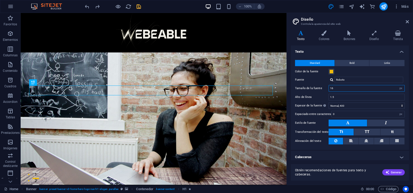
click at [394, 88] on input "16" at bounding box center [367, 88] width 76 height 6
type input "1"
type input "20"
click at [410, 124] on div "Variantes Texto Colores Botones Diseño Tienda Texto Standard Bold Links Color d…" at bounding box center [350, 105] width 126 height 158
drag, startPoint x: 410, startPoint y: 124, endPoint x: 408, endPoint y: 132, distance: 7.8
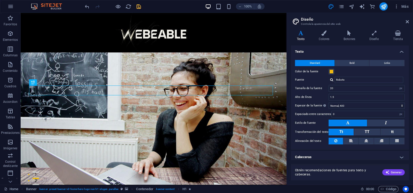
click at [408, 132] on div "Variantes Texto Colores Botones Diseño Tienda Texto Standard Bold Links Color d…" at bounding box center [350, 105] width 126 height 158
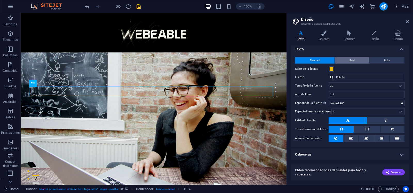
click at [350, 59] on span "Bold" at bounding box center [352, 60] width 5 height 6
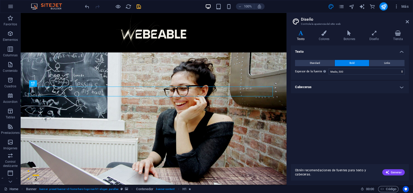
scroll to position [0, 0]
click at [350, 71] on select "Fino, 100 Extra delgado, 200 Delgado, 300 Normal, 400 Medio, 500 Seminegrita, 6…" at bounding box center [367, 71] width 76 height 6
select select "600"
click at [329, 68] on select "Fino, 100 Extra delgado, 200 Delgado, 300 Normal, 400 Medio, 500 Seminegrita, 6…" at bounding box center [367, 71] width 76 height 6
click at [331, 83] on h4 "Cabeceras" at bounding box center [350, 87] width 118 height 12
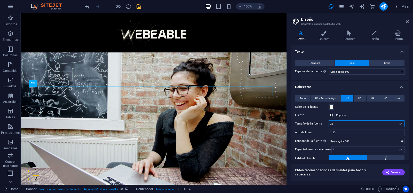
click at [345, 123] on input "28" at bounding box center [367, 124] width 76 height 6
type input "2"
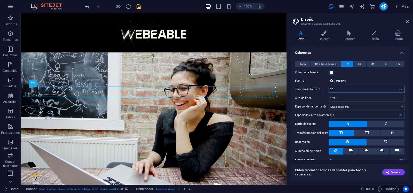
scroll to position [42, 0]
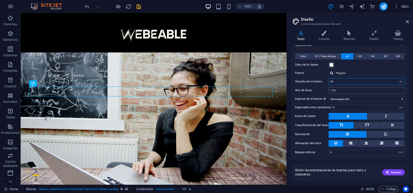
type input "35"
click at [400, 90] on input "1.25" at bounding box center [367, 90] width 76 height 6
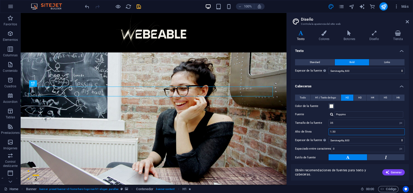
scroll to position [0, 0]
type input "1.50"
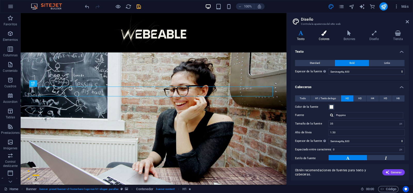
click at [329, 35] on icon at bounding box center [324, 32] width 23 height 5
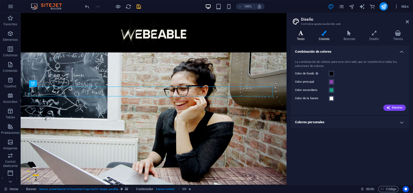
click at [306, 37] on h4 "Texto" at bounding box center [302, 35] width 22 height 11
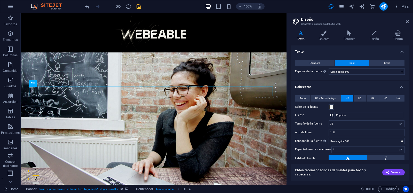
click at [317, 59] on div "Standard Bold Links Color de la fuente Fuente Roboto Tamaño de la fuente 20 rem…" at bounding box center [350, 67] width 120 height 25
click at [317, 62] on span "Standard" at bounding box center [315, 63] width 10 height 6
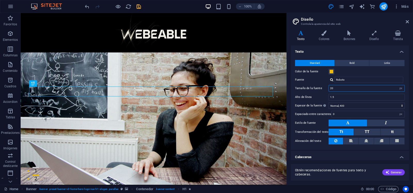
click at [341, 90] on input "20" at bounding box center [367, 88] width 76 height 6
type input "2"
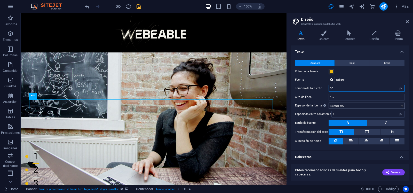
type input "35"
click at [358, 103] on select "Fino, 100 Extra delgado, 200 Delgado, 300 Normal, 400 Medio, 500 Seminegrita, 6…" at bounding box center [367, 106] width 76 height 6
select select "600"
click at [329, 103] on select "Fino, 100 Extra delgado, 200 Delgado, 300 Normal, 400 Medio, 500 Seminegrita, 6…" at bounding box center [367, 106] width 76 height 6
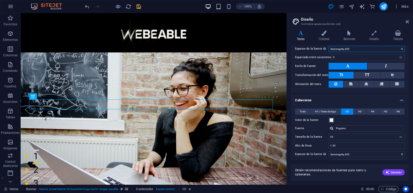
scroll to position [58, 0]
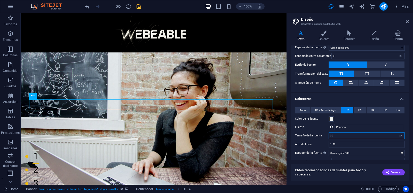
click at [334, 137] on input "35" at bounding box center [367, 136] width 76 height 6
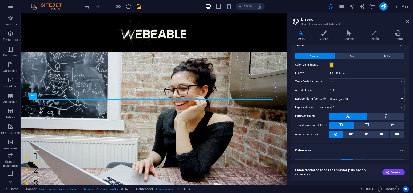
scroll to position [0, 0]
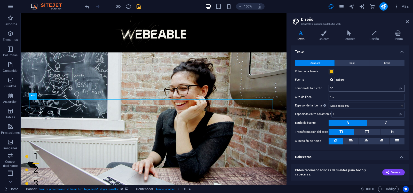
type input "30"
click at [346, 90] on input "35" at bounding box center [367, 88] width 76 height 6
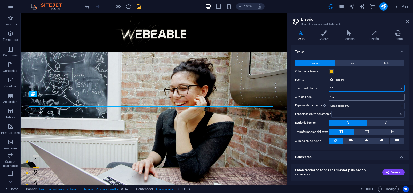
type input "30"
click at [342, 97] on input "1.5" at bounding box center [367, 97] width 76 height 6
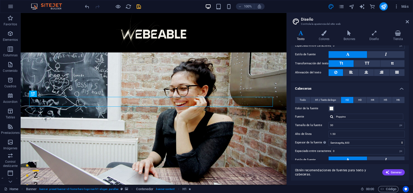
scroll to position [70, 0]
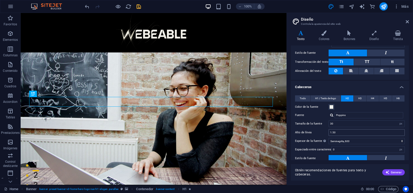
type input "1.3"
click at [340, 133] on input "1.50" at bounding box center [367, 132] width 76 height 6
type input "1.30"
click at [409, 117] on div "Variantes Texto Colores Botones Diseño Tienda Texto Standard Bold Links Color d…" at bounding box center [350, 105] width 126 height 158
click at [409, 118] on div "Variantes Texto Colores Botones Diseño Tienda Texto Standard Bold Links Color d…" at bounding box center [350, 105] width 126 height 158
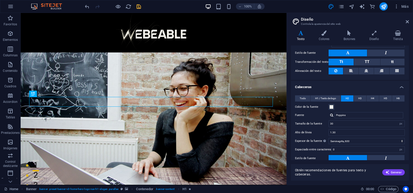
drag, startPoint x: 409, startPoint y: 118, endPoint x: 408, endPoint y: 121, distance: 4.0
click at [408, 121] on div "Variantes Texto Colores Botones Diseño Tienda Texto Standard Bold Links Color d…" at bounding box center [350, 105] width 126 height 158
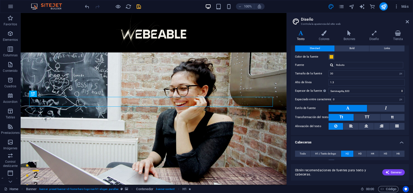
scroll to position [10, 0]
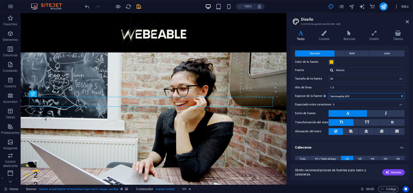
click at [389, 95] on select "Fino, 100 Extra delgado, 200 Delgado, 300 Normal, 400 Medio, 500 Seminegrita, 6…" at bounding box center [367, 96] width 76 height 6
select select "500"
click at [329, 93] on select "Fino, 100 Extra delgado, 200 Delgado, 300 Normal, 400 Medio, 500 Seminegrita, 6…" at bounding box center [367, 96] width 76 height 6
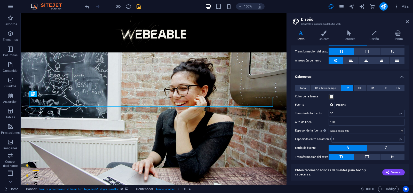
scroll to position [85, 0]
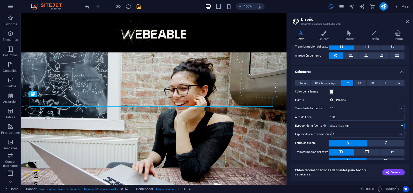
click at [369, 124] on select "Fino, 100 Extra delgado, 200 Delgado, 300 Normal, 400 Medio, 500 Seminegrita, 6…" at bounding box center [367, 126] width 76 height 6
select select "500"
click at [329, 123] on select "Fino, 100 Extra delgado, 200 Delgado, 300 Normal, 400 Medio, 500 Seminegrita, 6…" at bounding box center [367, 126] width 76 height 6
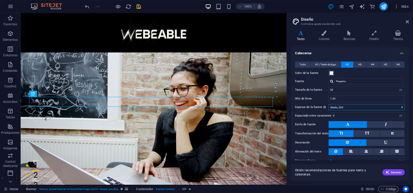
scroll to position [111, 0]
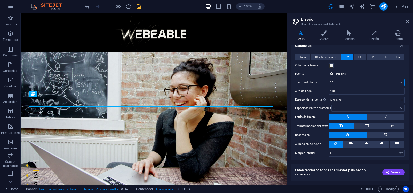
click at [338, 82] on input "30" at bounding box center [367, 82] width 76 height 6
type input "3"
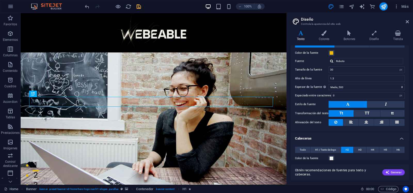
scroll to position [17, 0]
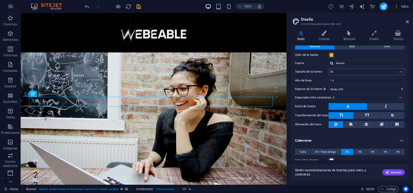
type input "28"
click at [361, 72] on input "30" at bounding box center [367, 72] width 76 height 6
type input "3"
type input "28"
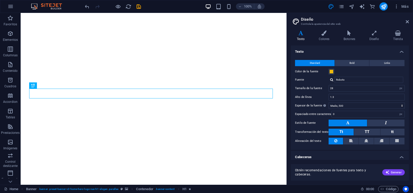
select select "px"
select select "500"
select select "px"
select select "500"
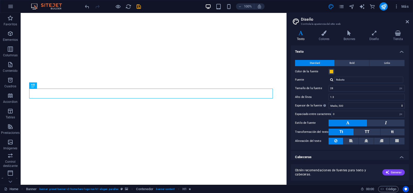
select select "px"
select select "rem"
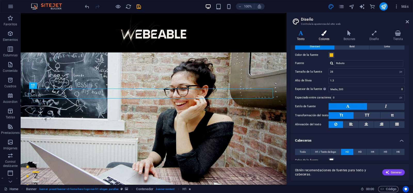
type input "28"
click at [330, 36] on h4 "Colores" at bounding box center [325, 35] width 25 height 11
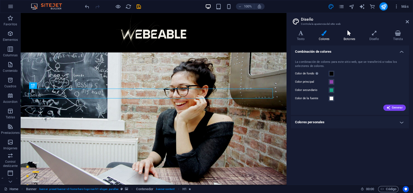
click at [347, 35] on icon at bounding box center [350, 32] width 24 height 5
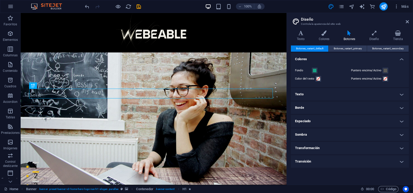
click at [363, 97] on h4 "Texto" at bounding box center [350, 94] width 118 height 12
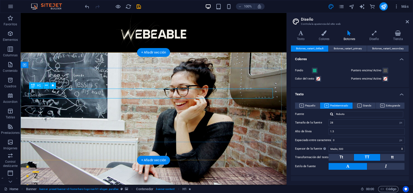
click at [44, 87] on button at bounding box center [46, 85] width 6 height 6
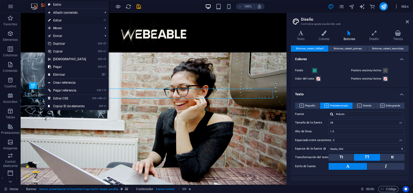
click at [68, 20] on link "⏎ Editar" at bounding box center [67, 21] width 44 height 8
select select "%"
select select "px"
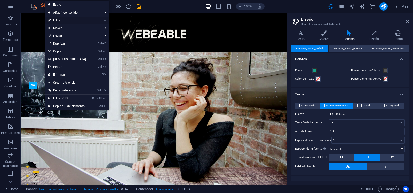
select select "px"
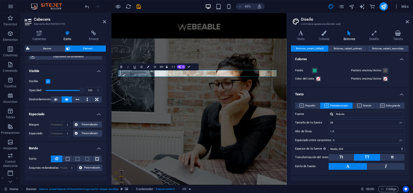
scroll to position [55, 0]
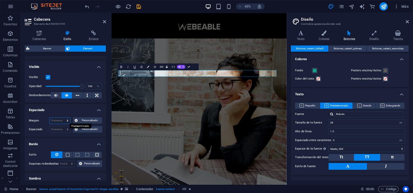
click at [66, 119] on select "Predeterminado automático px % rem vw vh Personalizado" at bounding box center [60, 121] width 20 height 6
select select "px"
click at [62, 118] on select "Predeterminado automático px % rem vw vh Personalizado" at bounding box center [60, 121] width 20 height 6
type input "5"
click at [61, 129] on select "Predeterminado px rem % vh vw Personalizado" at bounding box center [60, 129] width 20 height 6
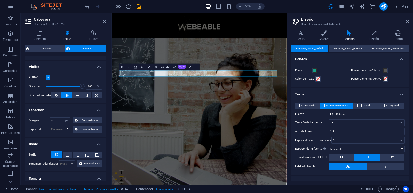
select select "px"
click at [62, 126] on select "Predeterminado px rem % vh vw Personalizado" at bounding box center [60, 129] width 20 height 6
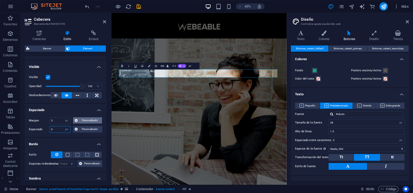
type input "5"
click at [89, 119] on span "Personalizado" at bounding box center [89, 120] width 21 height 6
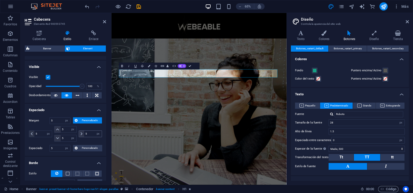
click at [81, 132] on icon at bounding box center [82, 133] width 2 height 3
click at [89, 132] on input "number" at bounding box center [93, 134] width 18 height 6
type input "5"
type input "7"
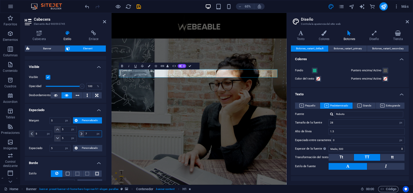
select select "DISABLED_OPTION_VALUE"
type input "7"
click at [75, 148] on icon at bounding box center [76, 148] width 3 height 6
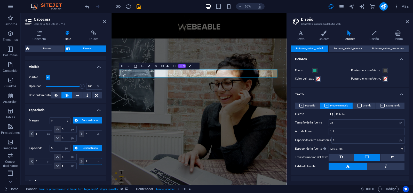
click at [90, 159] on input "number" at bounding box center [93, 161] width 18 height 6
type input "5"
type input "7"
select select "DISABLED_OPTION_VALUE"
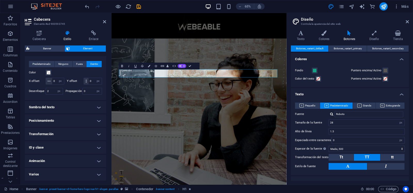
scroll to position [219, 0]
type input "7"
click at [100, 113] on h4 "Sombra del texto" at bounding box center [65, 107] width 81 height 12
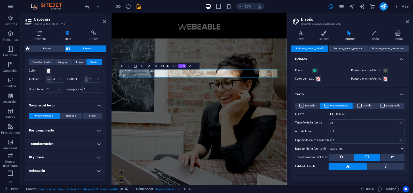
click at [101, 137] on h4 "Posicionamiento" at bounding box center [65, 130] width 81 height 12
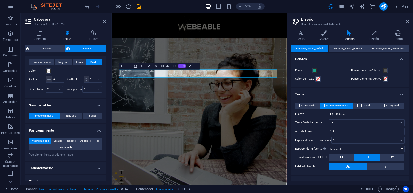
drag, startPoint x: 105, startPoint y: 150, endPoint x: 106, endPoint y: 162, distance: 12.0
click at [106, 162] on div "Diseño La forma en la que este elemento se expande en la disposición (Flexbox).…" at bounding box center [65, 118] width 81 height 125
click at [97, 174] on h4 "Transformación" at bounding box center [65, 168] width 81 height 12
drag, startPoint x: 105, startPoint y: 141, endPoint x: 105, endPoint y: 151, distance: 9.6
click at [105, 151] on div "Predeterminado Estático Relativo Absoluto Fijo Permanente Índice Z Define el or…" at bounding box center [65, 148] width 81 height 28
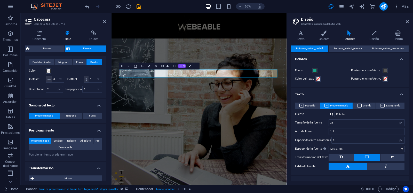
drag, startPoint x: 105, startPoint y: 151, endPoint x: 105, endPoint y: 156, distance: 5.2
click at [105, 156] on div "Predeterminado Estático Relativo Absoluto Fijo Permanente Índice Z Define el or…" at bounding box center [65, 148] width 81 height 28
click at [105, 155] on div "Diseño La forma en la que este elemento se expande en la disposición (Flexbox).…" at bounding box center [65, 118] width 81 height 125
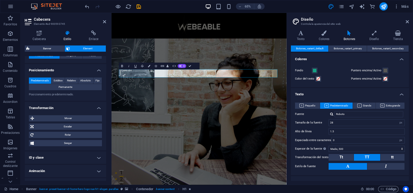
scroll to position [295, 0]
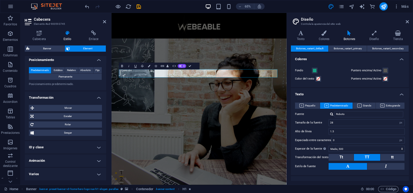
click at [93, 148] on h4 "ID y clase" at bounding box center [65, 147] width 81 height 12
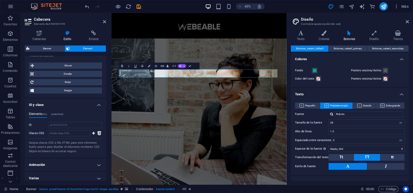
scroll to position [334, 0]
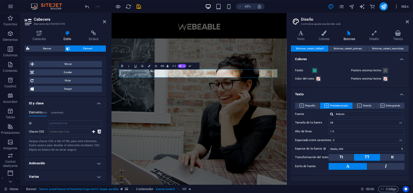
click at [58, 114] on span "(undefined)" at bounding box center [57, 112] width 12 height 3
click at [41, 116] on h4 "Elemento (div)" at bounding box center [38, 114] width 18 height 6
click at [55, 116] on h4 "(undefined)" at bounding box center [57, 114] width 12 height 6
click at [149, 66] on icon "button" at bounding box center [149, 66] width 2 height 2
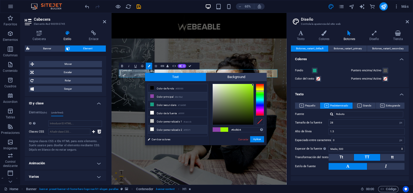
click at [151, 129] on icon at bounding box center [152, 129] width 4 height 4
type input "#f0f2f1"
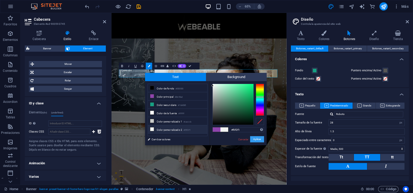
click at [257, 139] on button "Aplicar" at bounding box center [257, 139] width 14 height 6
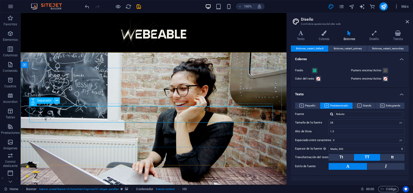
click at [56, 101] on icon at bounding box center [57, 100] width 3 height 5
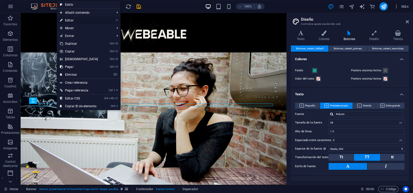
click at [105, 20] on li "⏎ Editar" at bounding box center [89, 21] width 64 height 8
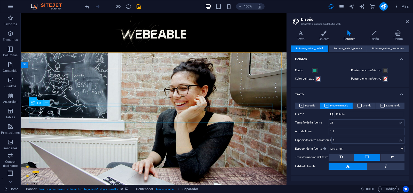
click at [47, 104] on icon at bounding box center [46, 103] width 3 height 5
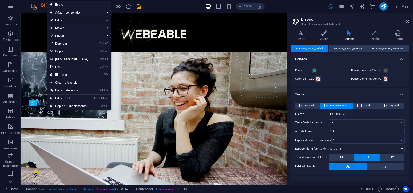
click at [65, 18] on link "⏎ Editar" at bounding box center [69, 21] width 44 height 8
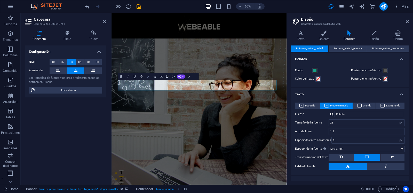
click at [149, 75] on button "Colors" at bounding box center [148, 76] width 6 height 7
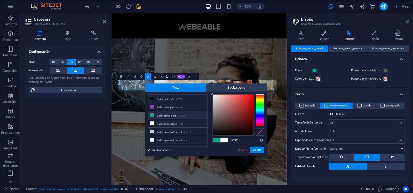
click at [406, 20] on icon at bounding box center [407, 22] width 3 height 4
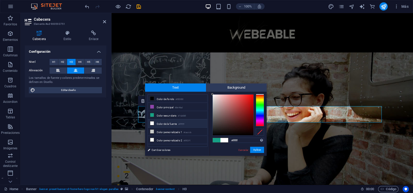
click at [261, 105] on div at bounding box center [260, 110] width 8 height 32
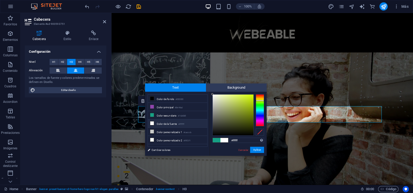
click at [261, 101] on div at bounding box center [260, 110] width 8 height 32
click at [260, 99] on div at bounding box center [260, 110] width 8 height 32
click at [260, 96] on div at bounding box center [260, 110] width 8 height 32
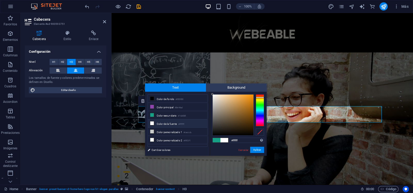
click at [260, 97] on div at bounding box center [260, 110] width 8 height 32
click at [252, 104] on div at bounding box center [233, 115] width 41 height 41
click at [262, 97] on div at bounding box center [260, 97] width 8 height 1
drag, startPoint x: 251, startPoint y: 103, endPoint x: 254, endPoint y: 95, distance: 8.5
click at [254, 95] on div at bounding box center [239, 114] width 52 height 41
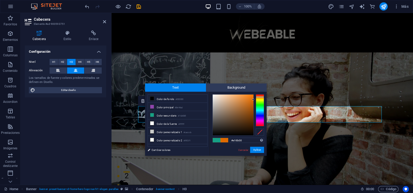
type input "#e46c00"
click at [253, 99] on div at bounding box center [253, 99] width 2 height 2
click at [257, 150] on button "Aplicar" at bounding box center [257, 150] width 14 height 6
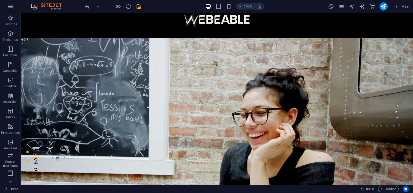
scroll to position [0, 0]
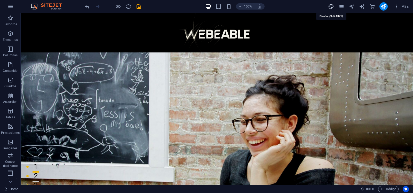
click at [334, 6] on icon "design" at bounding box center [331, 7] width 6 height 6
select select "px"
select select "500"
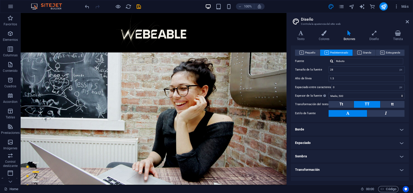
scroll to position [61, 0]
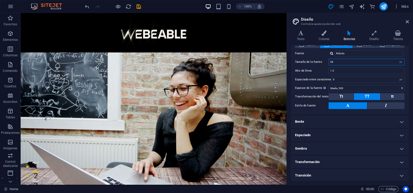
click at [341, 60] on input "28" at bounding box center [367, 62] width 76 height 6
type input "2"
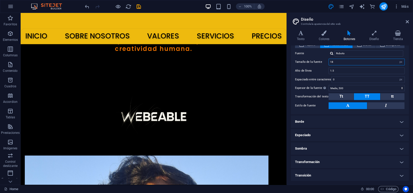
scroll to position [222, 0]
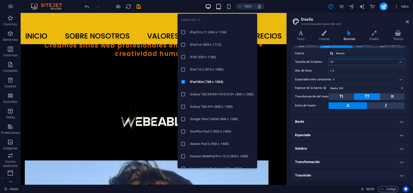
type input "18"
click at [220, 7] on icon "button" at bounding box center [219, 7] width 6 height 6
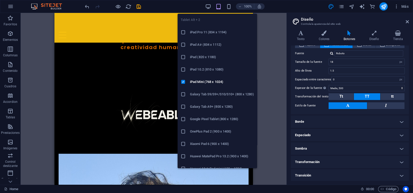
scroll to position [222, 0]
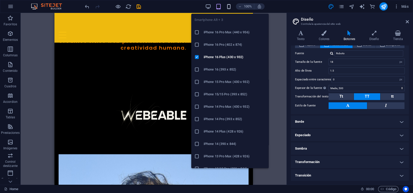
click at [231, 4] on icon "button" at bounding box center [229, 7] width 6 height 6
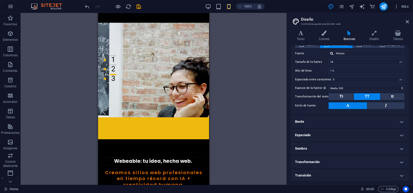
scroll to position [0, 0]
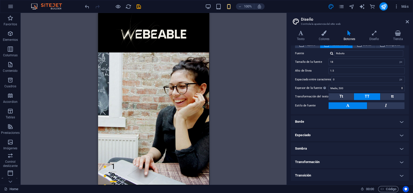
drag, startPoint x: 207, startPoint y: 107, endPoint x: 303, endPoint y: 21, distance: 128.6
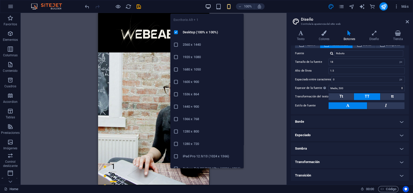
click at [206, 7] on icon "button" at bounding box center [208, 7] width 6 height 6
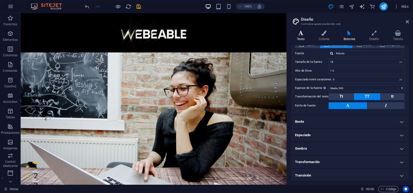
click at [302, 37] on h4 "Texto" at bounding box center [302, 35] width 22 height 11
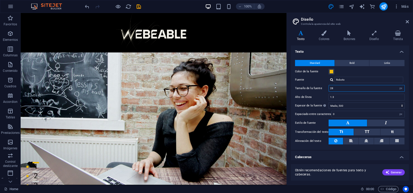
click at [349, 88] on input "28" at bounding box center [367, 88] width 76 height 6
type input "2"
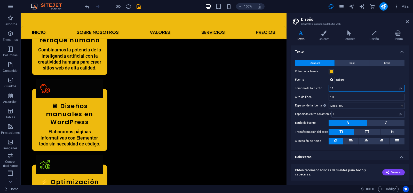
scroll to position [899, 0]
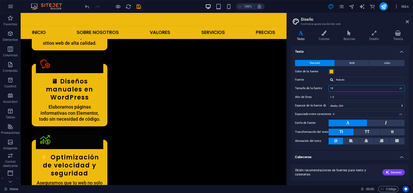
drag, startPoint x: 285, startPoint y: 26, endPoint x: 317, endPoint y: 138, distance: 116.9
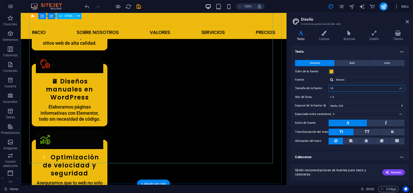
type input "18"
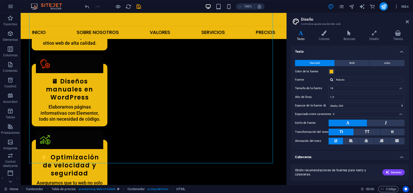
click at [409, 24] on header "Diseño Controla la apariencia del sitio web" at bounding box center [350, 19] width 117 height 13
click at [406, 22] on icon at bounding box center [407, 22] width 3 height 4
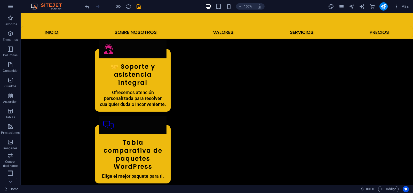
scroll to position [1062, 0]
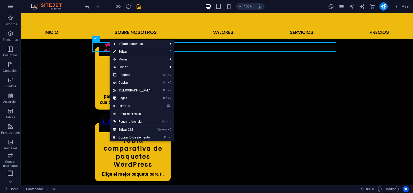
click at [145, 51] on link "⏎ Editar" at bounding box center [132, 52] width 44 height 8
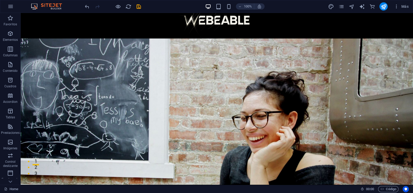
scroll to position [0, 0]
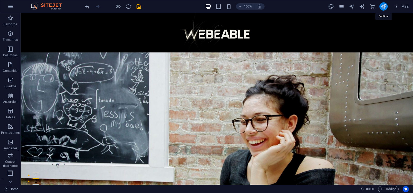
click at [386, 6] on icon "publish" at bounding box center [384, 7] width 6 height 6
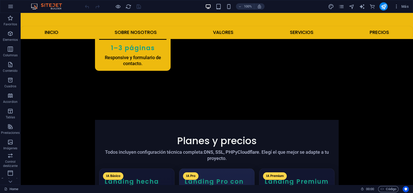
scroll to position [1242, 0]
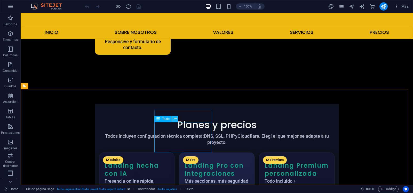
click at [175, 116] on icon at bounding box center [175, 118] width 3 height 5
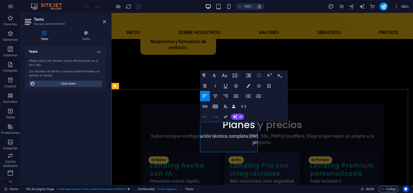
drag, startPoint x: 229, startPoint y: 132, endPoint x: 198, endPoint y: 123, distance: 31.9
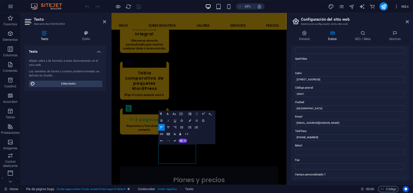
scroll to position [37, 0]
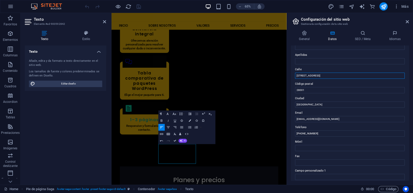
click at [326, 77] on input "[STREET_ADDRESS]" at bounding box center [350, 76] width 110 height 6
type input "C"
click at [322, 89] on input "28001" at bounding box center [350, 90] width 110 height 6
type input "2"
click at [315, 106] on input "[GEOGRAPHIC_DATA]" at bounding box center [350, 105] width 110 height 6
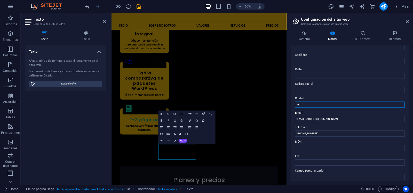
type input "M"
click at [315, 106] on input "Ciudad" at bounding box center [350, 105] width 110 height 6
click at [306, 132] on input "[PHONE_NUMBER]" at bounding box center [350, 133] width 110 height 6
click at [325, 133] on input "[PHONE_NUMBER]" at bounding box center [350, 133] width 110 height 6
type input "+"
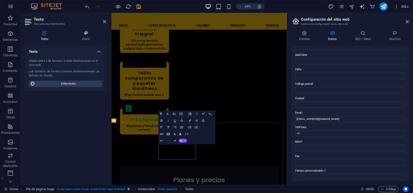
click at [307, 133] on input "+5" at bounding box center [350, 133] width 110 height 6
click at [307, 133] on input "+54" at bounding box center [350, 133] width 110 height 6
type input "[PHONE_NUMBER]"
click at [310, 147] on input "Móvil" at bounding box center [350, 148] width 110 height 6
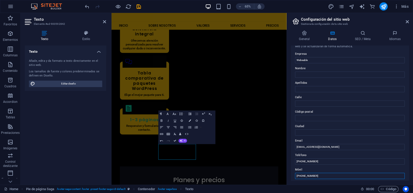
scroll to position [0, 0]
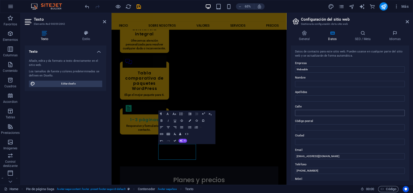
type input "[PHONE_NUMBER]"
click at [309, 112] on input "Calle" at bounding box center [350, 113] width 110 height 6
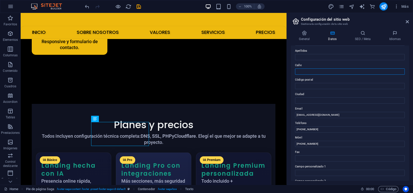
scroll to position [47, 0]
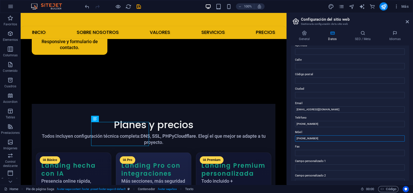
click at [325, 136] on input "[PHONE_NUMBER]" at bounding box center [350, 138] width 110 height 6
drag, startPoint x: 409, startPoint y: 89, endPoint x: 412, endPoint y: 109, distance: 20.4
click at [413, 113] on div "General Datos SEO / Meta Idiomas Nombre del sitio web [DOMAIN_NAME] Logo Arrast…" at bounding box center [350, 105] width 126 height 158
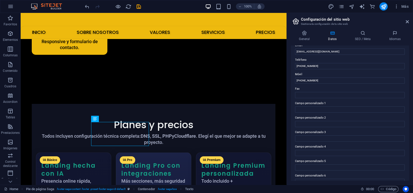
scroll to position [113, 0]
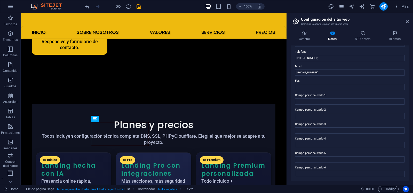
drag, startPoint x: 409, startPoint y: 128, endPoint x: 411, endPoint y: 96, distance: 32.3
click at [411, 96] on div "General Datos SEO / Meta Idiomas Nombre del sitio web [DOMAIN_NAME] Logo Arrast…" at bounding box center [350, 105] width 126 height 158
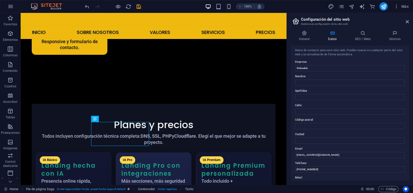
scroll to position [0, 0]
click at [366, 34] on icon at bounding box center [363, 32] width 32 height 5
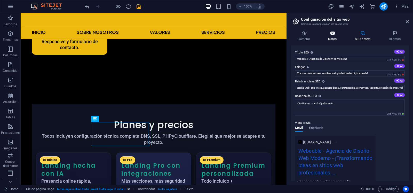
click at [336, 36] on h4 "Datos" at bounding box center [333, 35] width 27 height 11
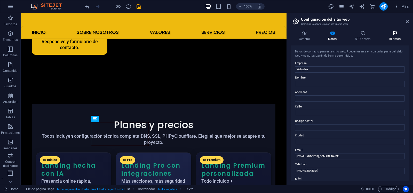
click at [397, 34] on icon at bounding box center [395, 32] width 28 height 5
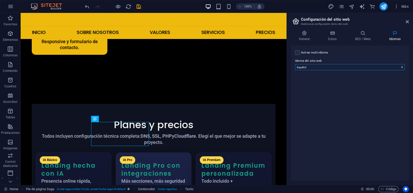
click at [368, 67] on select "Abkhazian Afar Afrikaans Akan Albanés Alemán Amharic Árabe Aragonese Armenian A…" at bounding box center [350, 67] width 110 height 6
click at [407, 20] on icon at bounding box center [407, 22] width 3 height 4
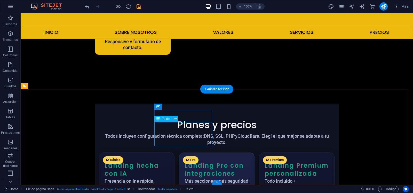
click at [175, 119] on icon at bounding box center [175, 118] width 3 height 5
click at [175, 118] on icon at bounding box center [175, 118] width 3 height 5
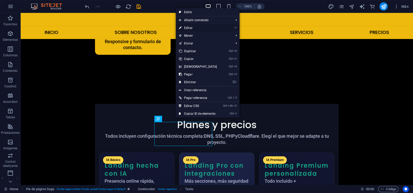
click at [194, 26] on link "⏎ Editar" at bounding box center [198, 28] width 44 height 8
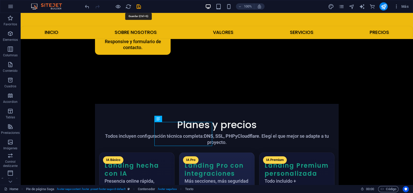
drag, startPoint x: 138, startPoint y: 6, endPoint x: 133, endPoint y: 8, distance: 5.9
click at [0, 0] on icon "save" at bounding box center [0, 0] width 0 height 0
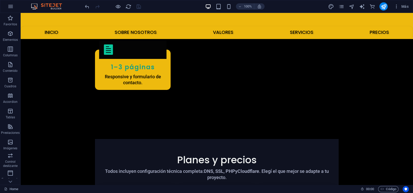
scroll to position [1242, 0]
